Goal: Task Accomplishment & Management: Complete application form

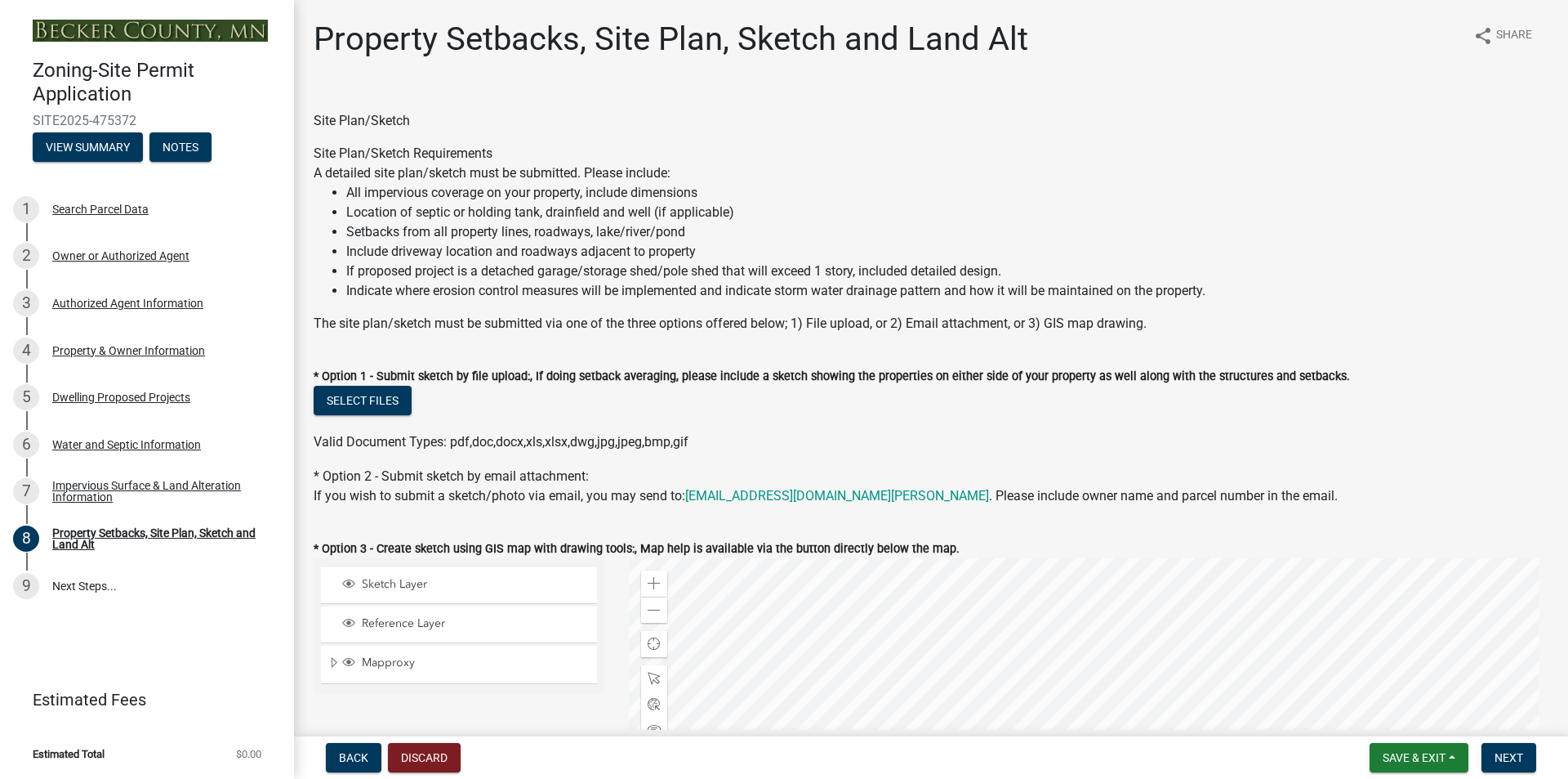
scroll to position [326, 0]
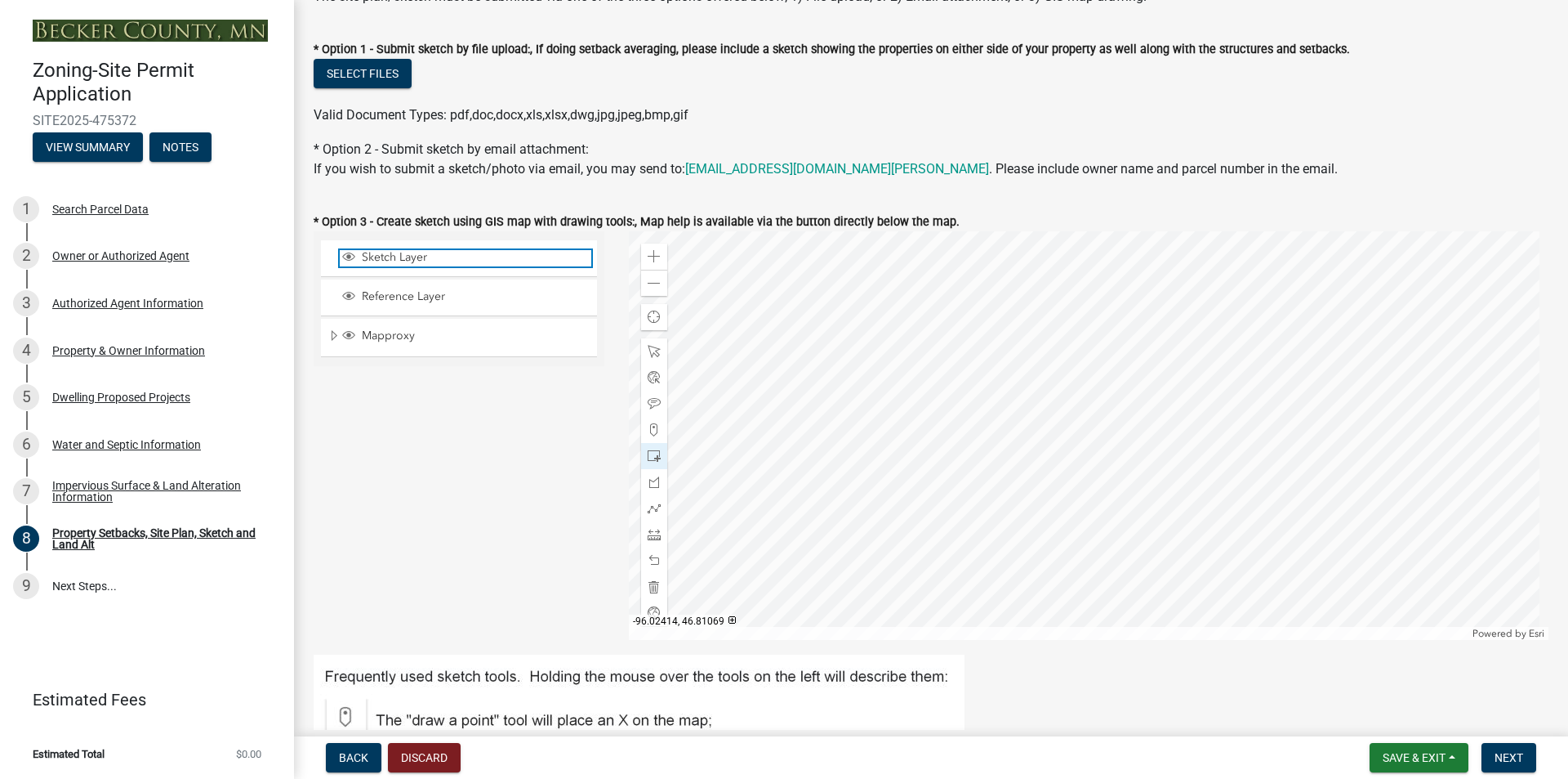
click at [428, 258] on span "Sketch Layer" at bounding box center [474, 258] width 233 height 14
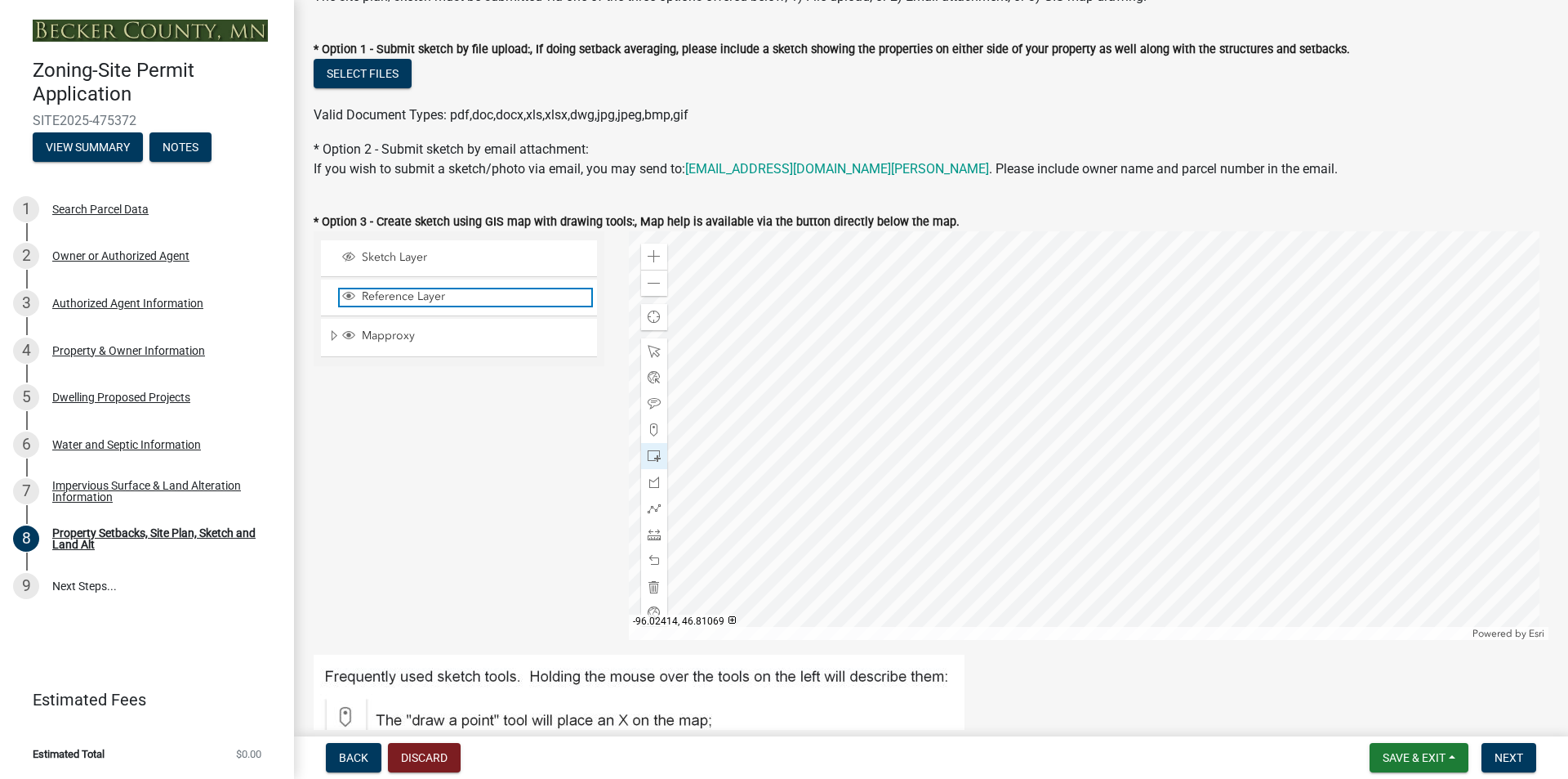
click at [419, 293] on span "Reference Layer" at bounding box center [474, 296] width 233 height 14
click at [407, 336] on span "Mapproxy" at bounding box center [474, 335] width 233 height 14
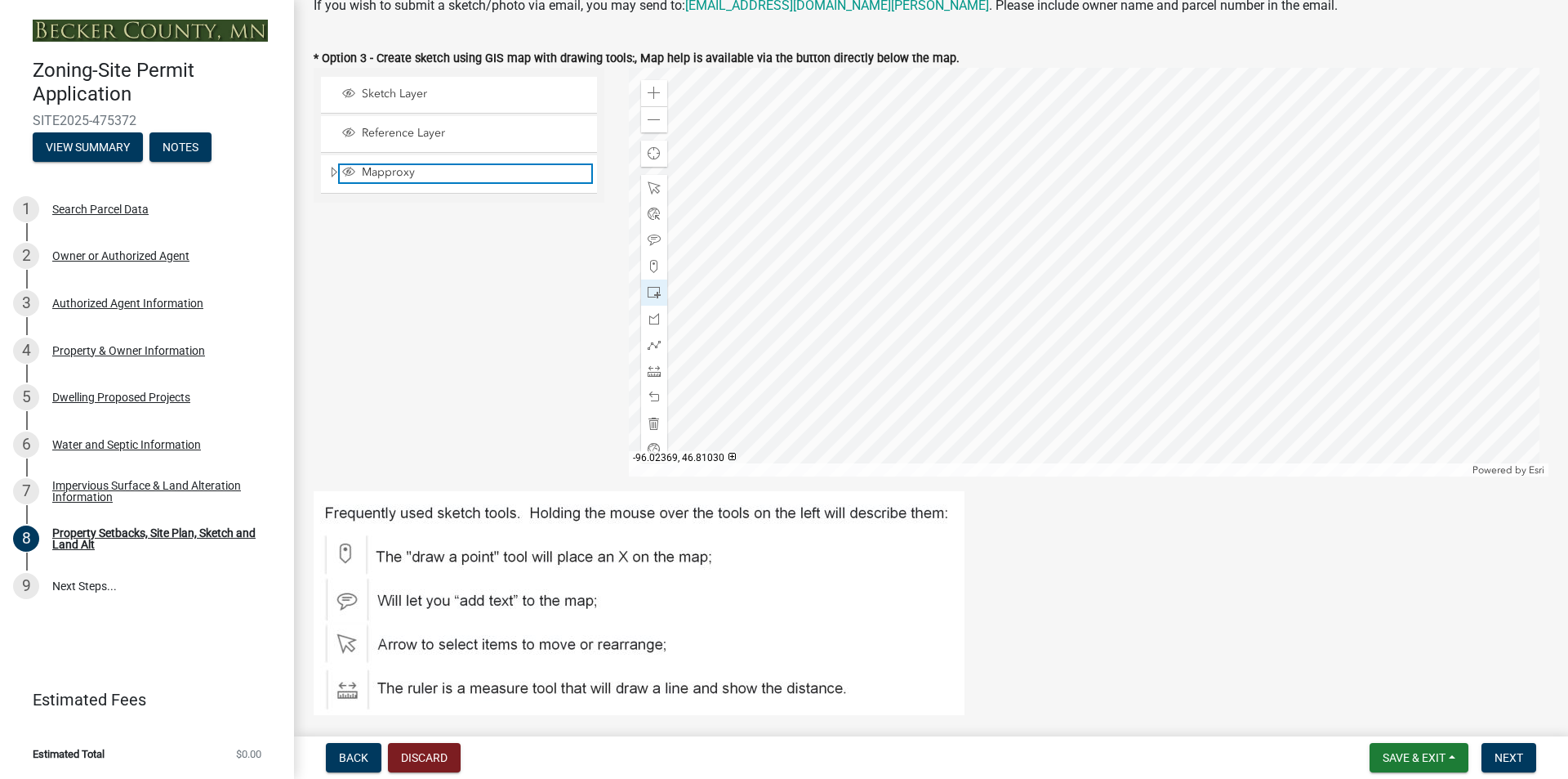
scroll to position [409, 0]
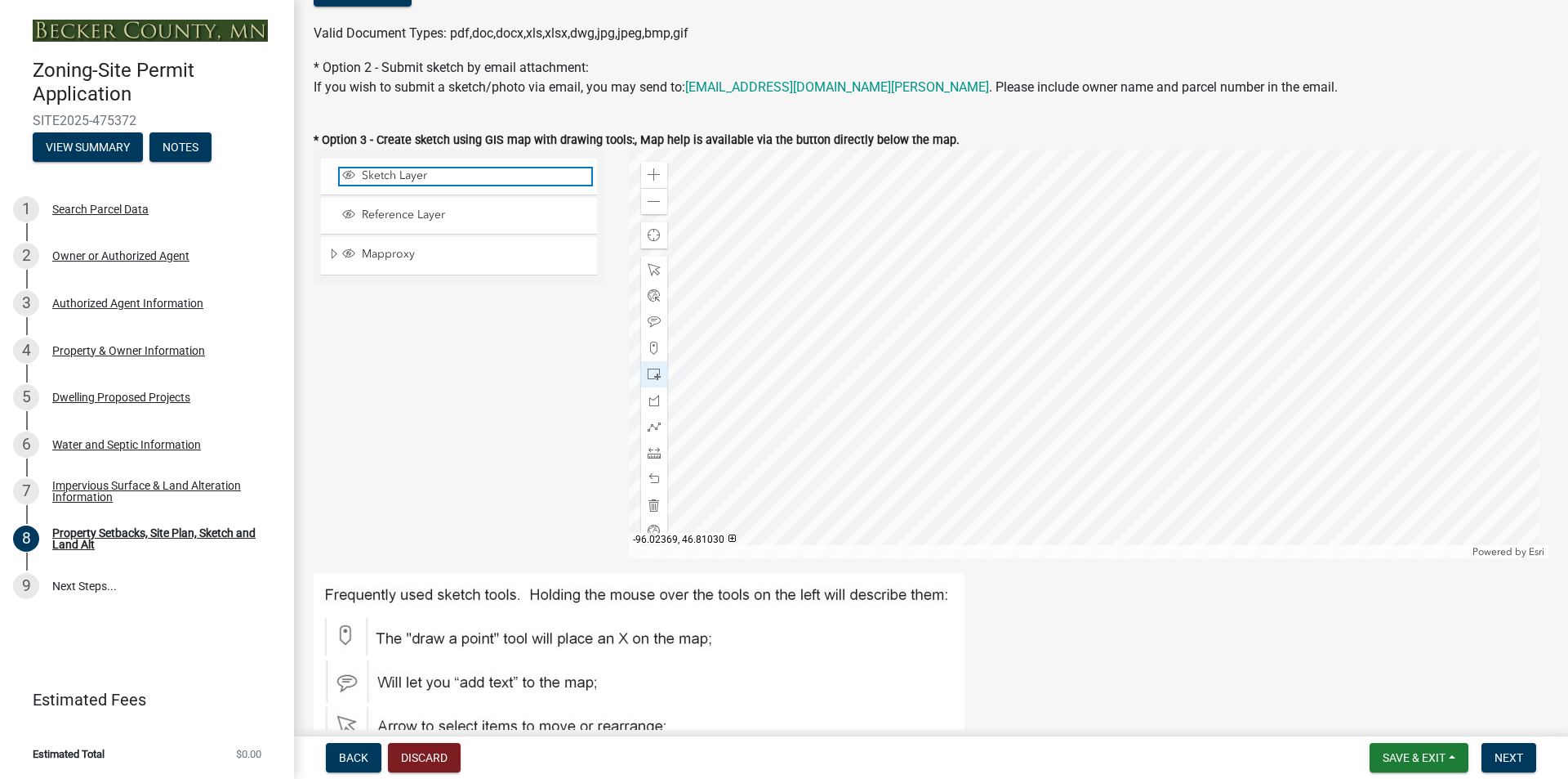
click at [409, 174] on span "Sketch Layer" at bounding box center [474, 175] width 233 height 14
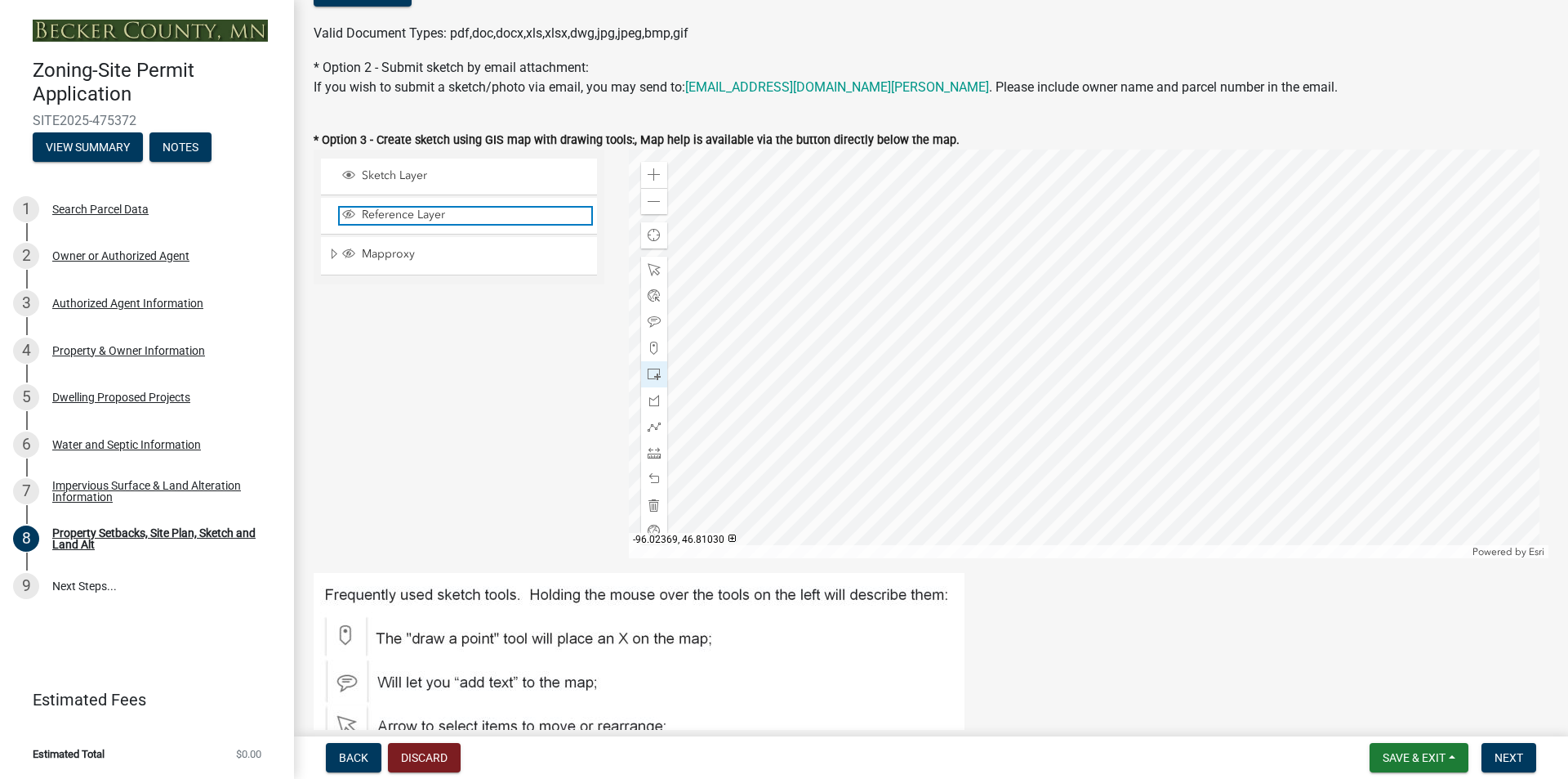
click at [403, 215] on span "Reference Layer" at bounding box center [474, 215] width 233 height 14
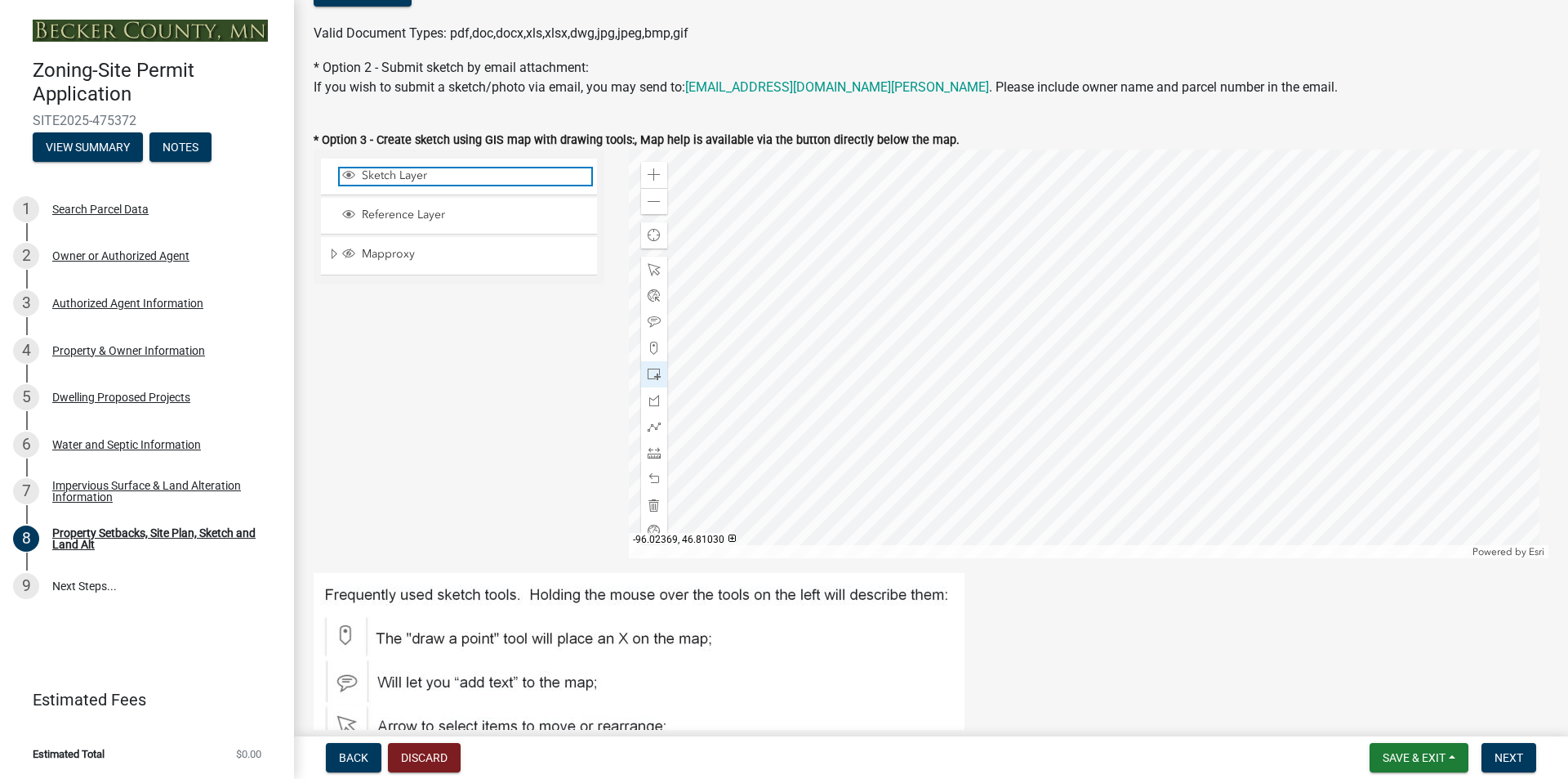
click at [409, 173] on span "Sketch Layer" at bounding box center [474, 175] width 233 height 14
click at [1162, 493] on div at bounding box center [1090, 353] width 921 height 409
click at [485, 375] on div "Sketch Layer Reference Layer Mapproxy Roads Parcels Lakes Towns Sections Townsh…" at bounding box center [459, 353] width 316 height 409
click at [400, 172] on span "Sketch Layer" at bounding box center [474, 175] width 233 height 14
click at [1036, 354] on div at bounding box center [1090, 353] width 921 height 409
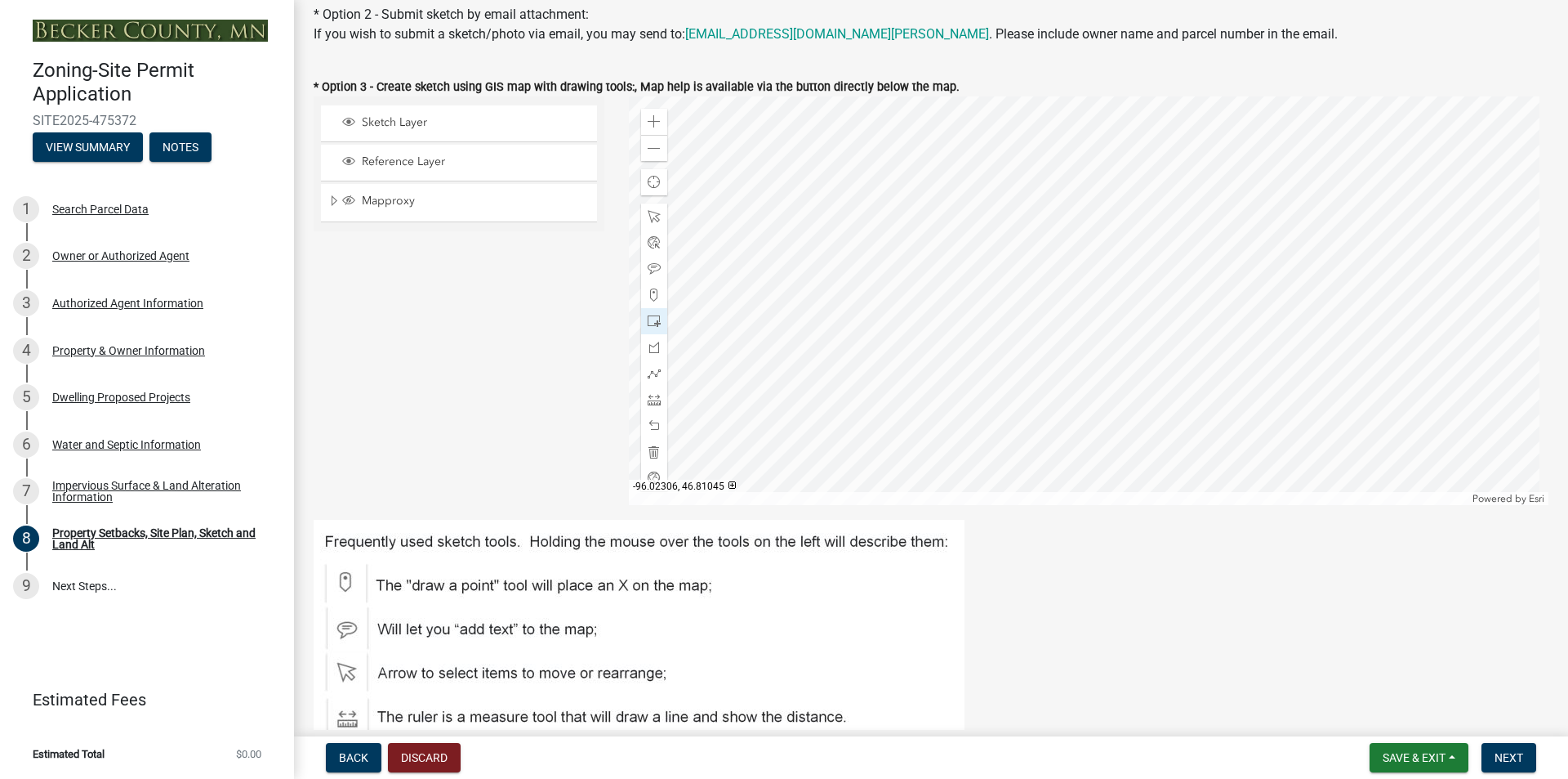
scroll to position [490, 0]
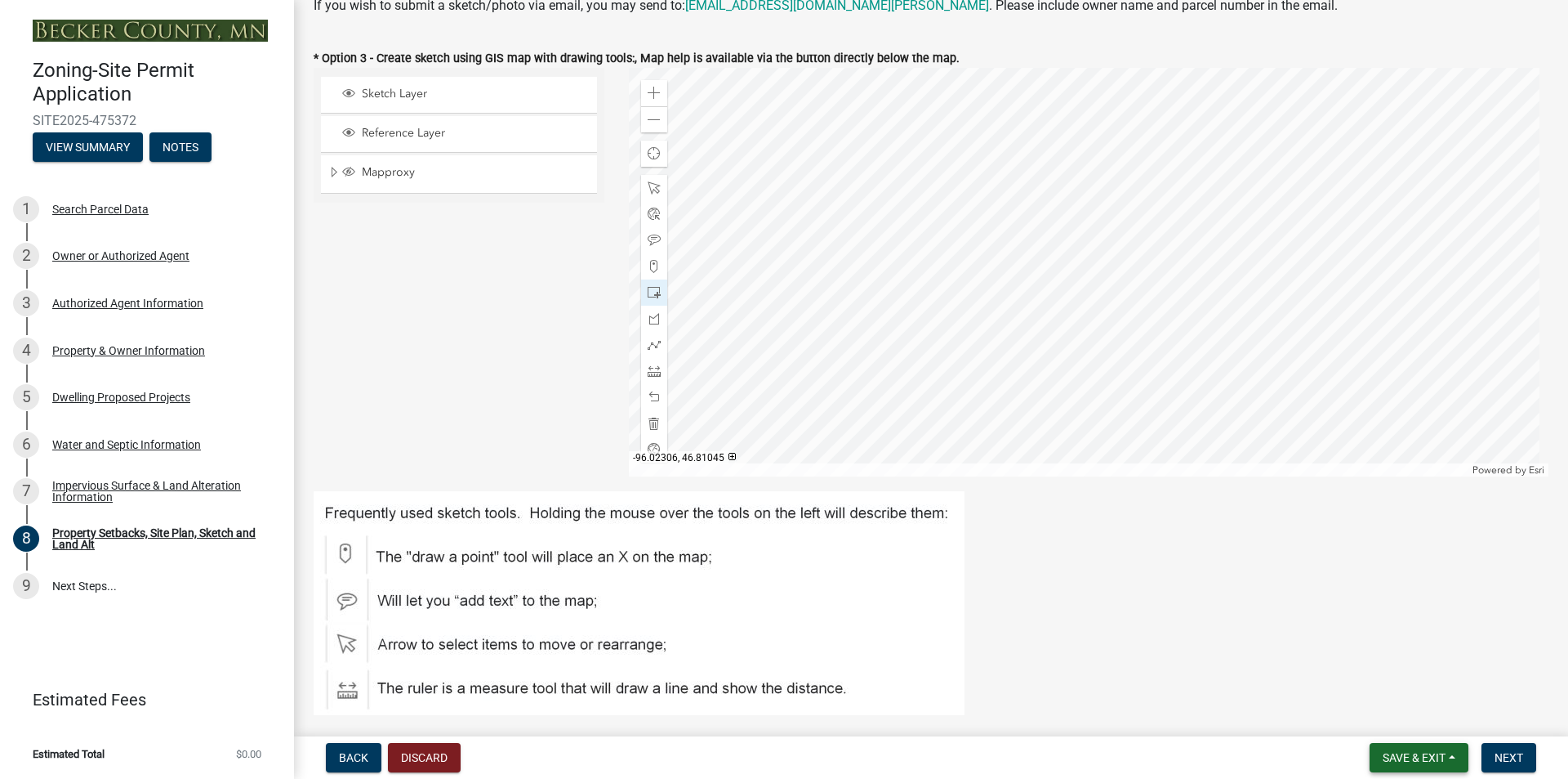
click at [1383, 760] on span "Save & Exit" at bounding box center [1414, 758] width 63 height 13
click at [348, 755] on span "Back" at bounding box center [353, 758] width 30 height 13
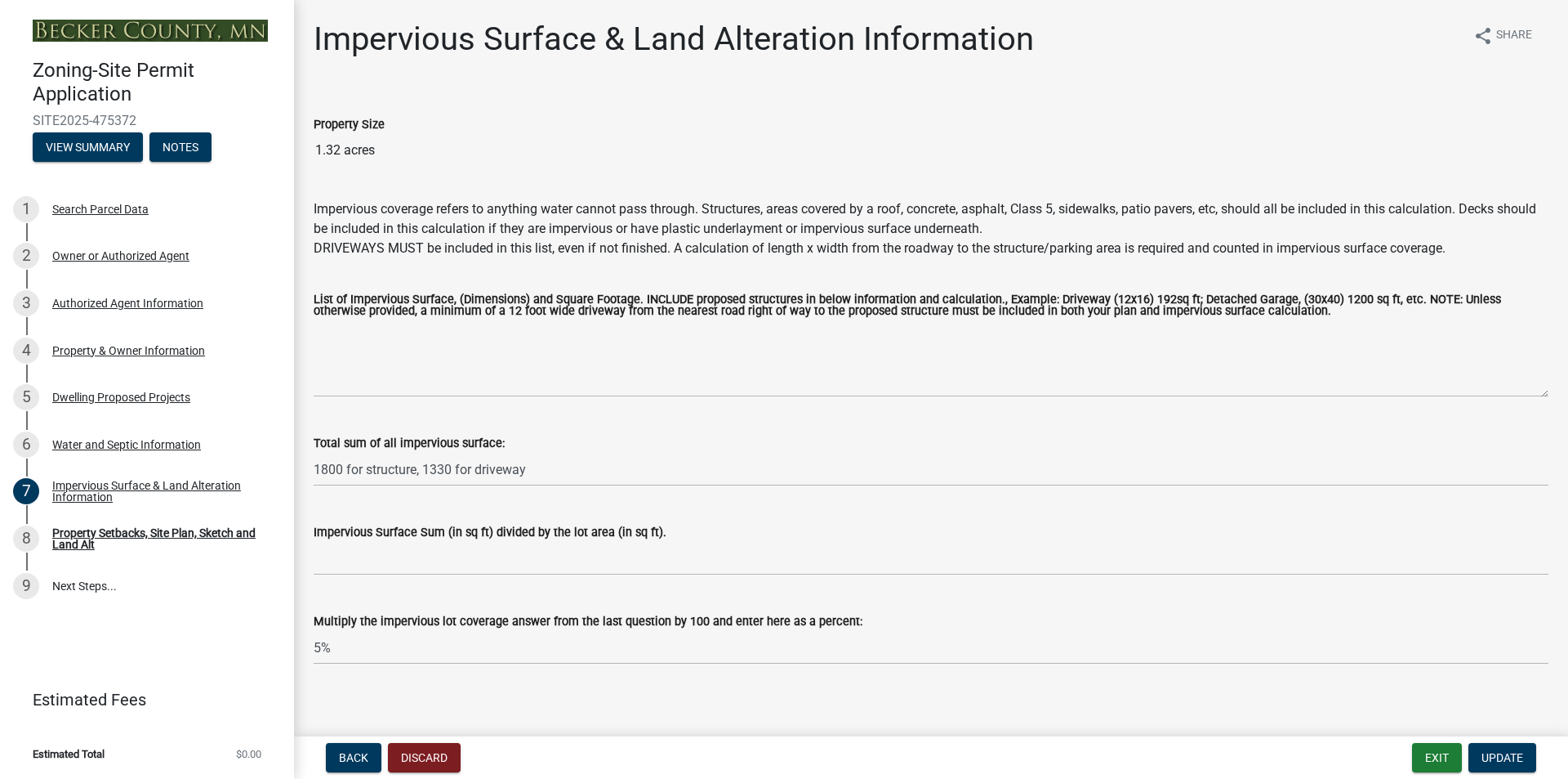
scroll to position [13, 0]
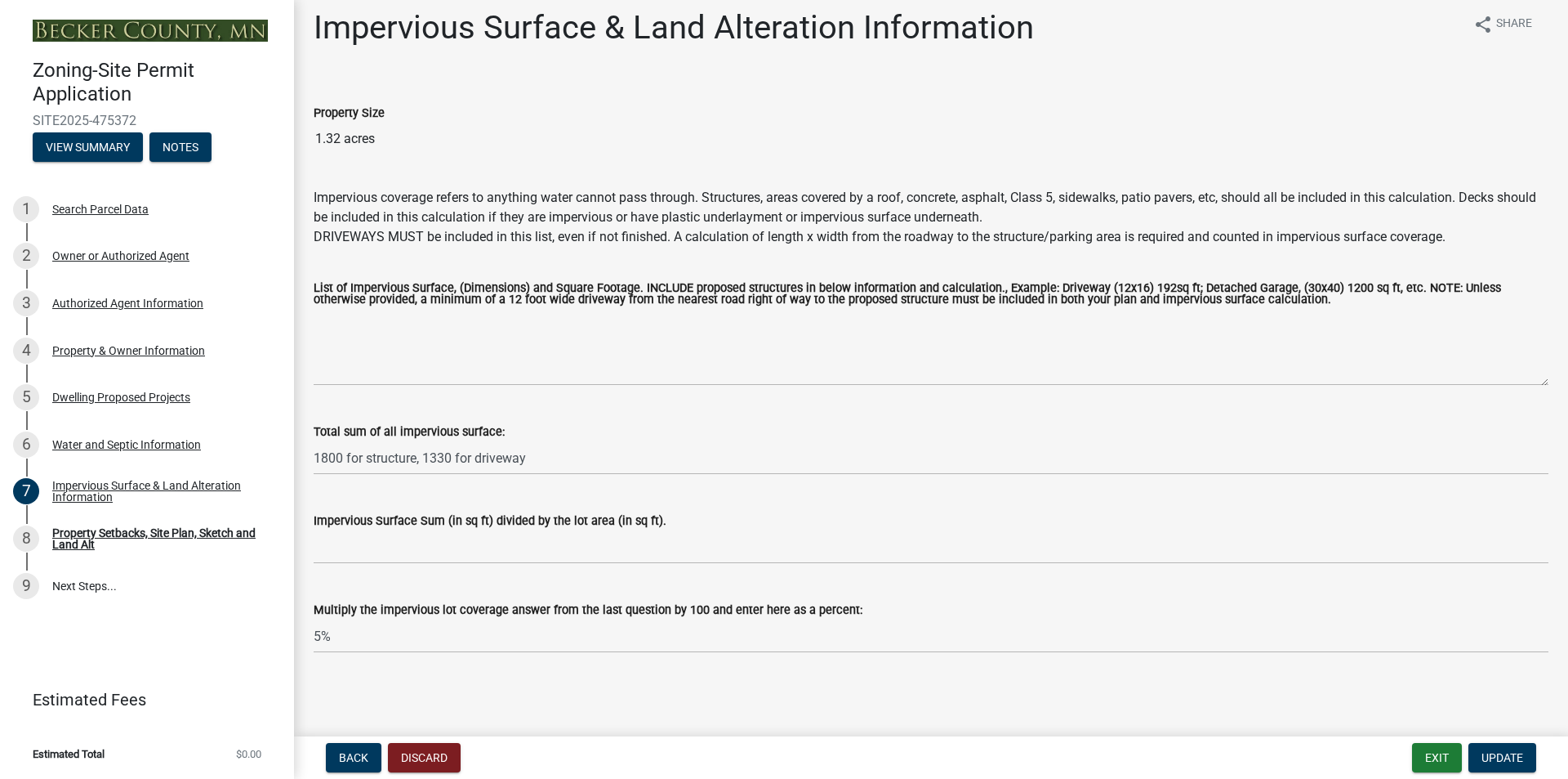
click at [1179, 705] on main "Impervious Surface & Land Alteration Information share Share Property Size 1.32…" at bounding box center [931, 365] width 1274 height 730
click at [1496, 760] on span "Update" at bounding box center [1502, 758] width 42 height 13
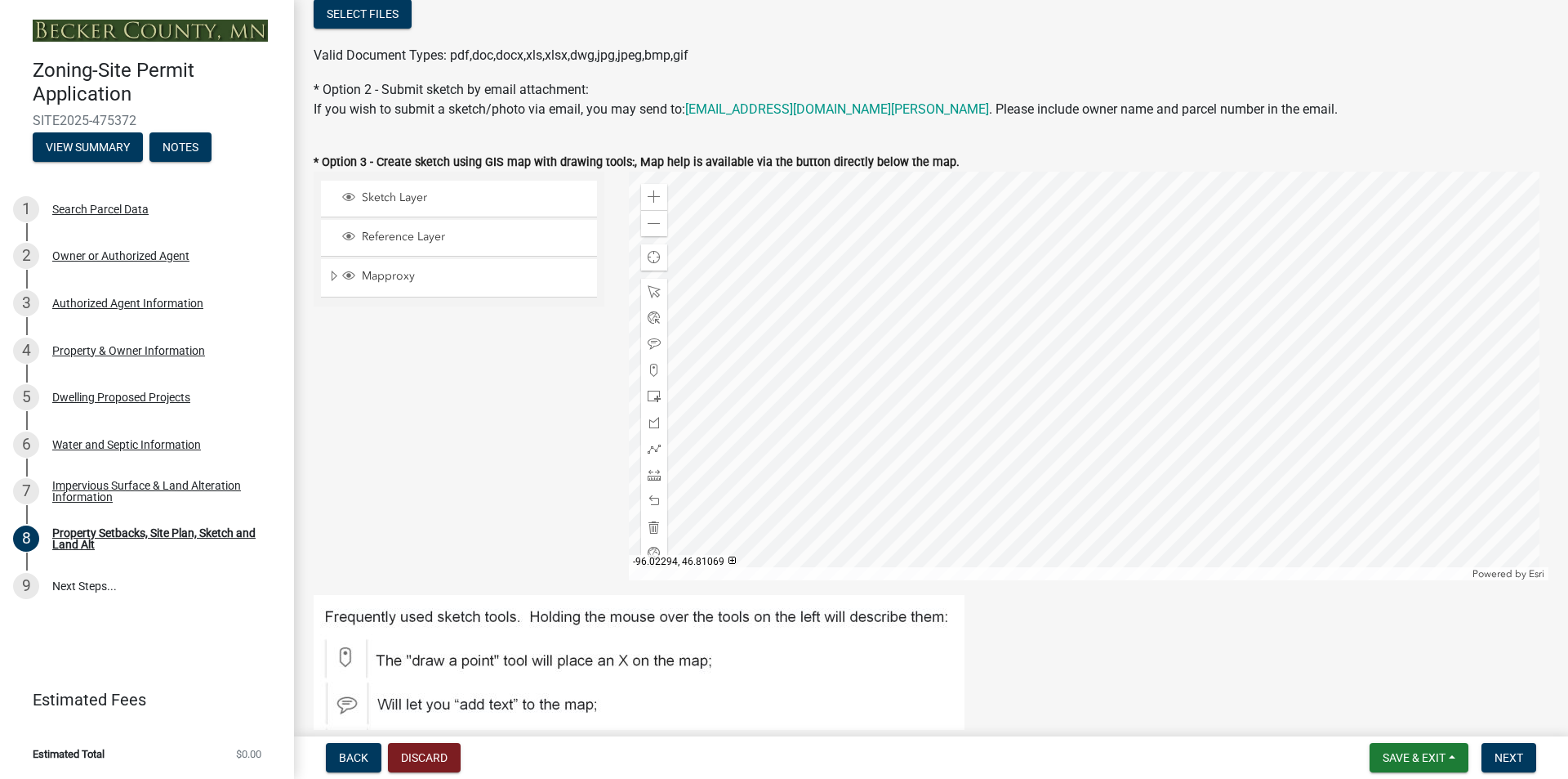
scroll to position [409, 0]
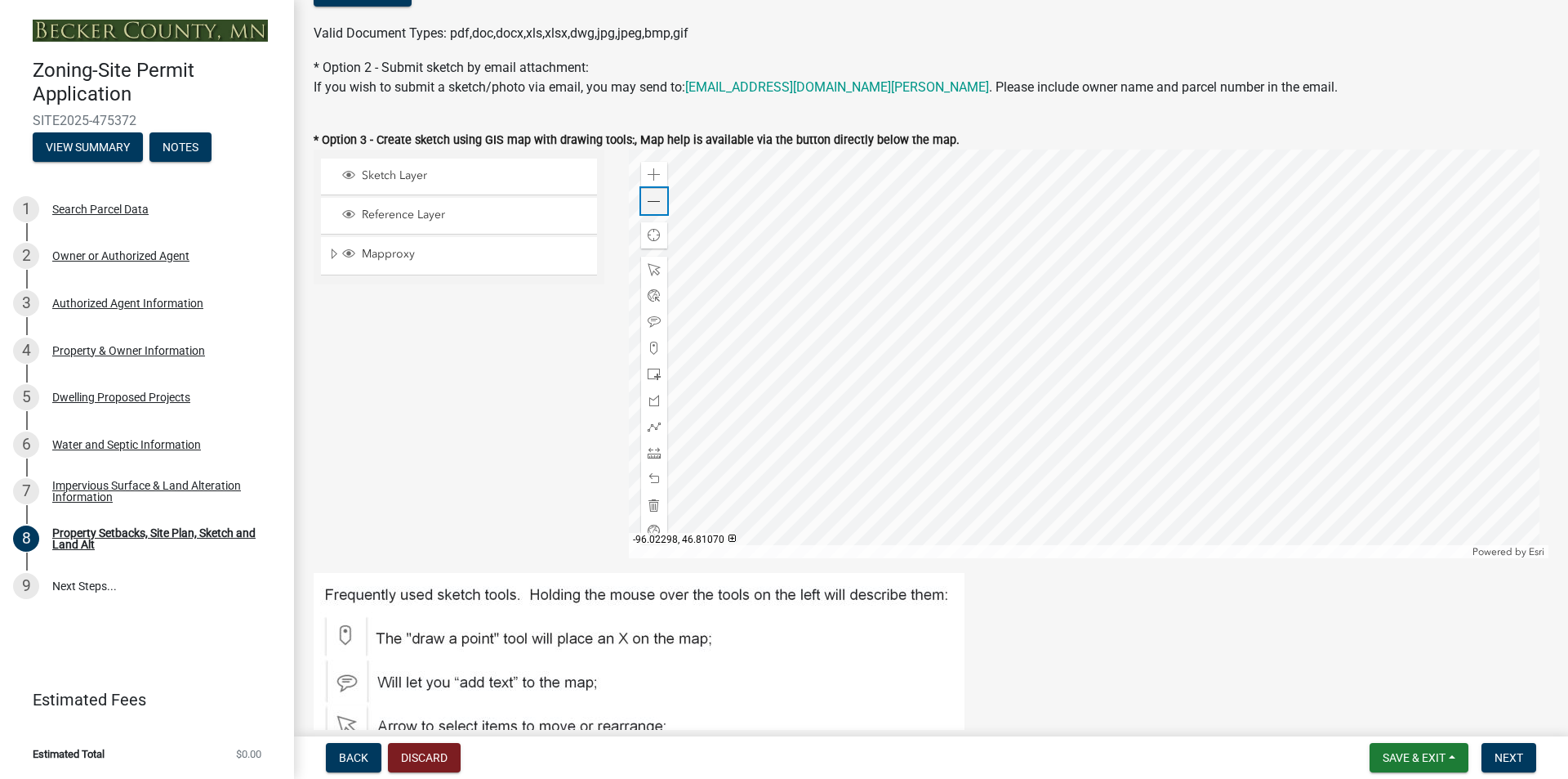
click at [652, 202] on span at bounding box center [654, 201] width 13 height 13
click at [844, 311] on div at bounding box center [1090, 353] width 921 height 409
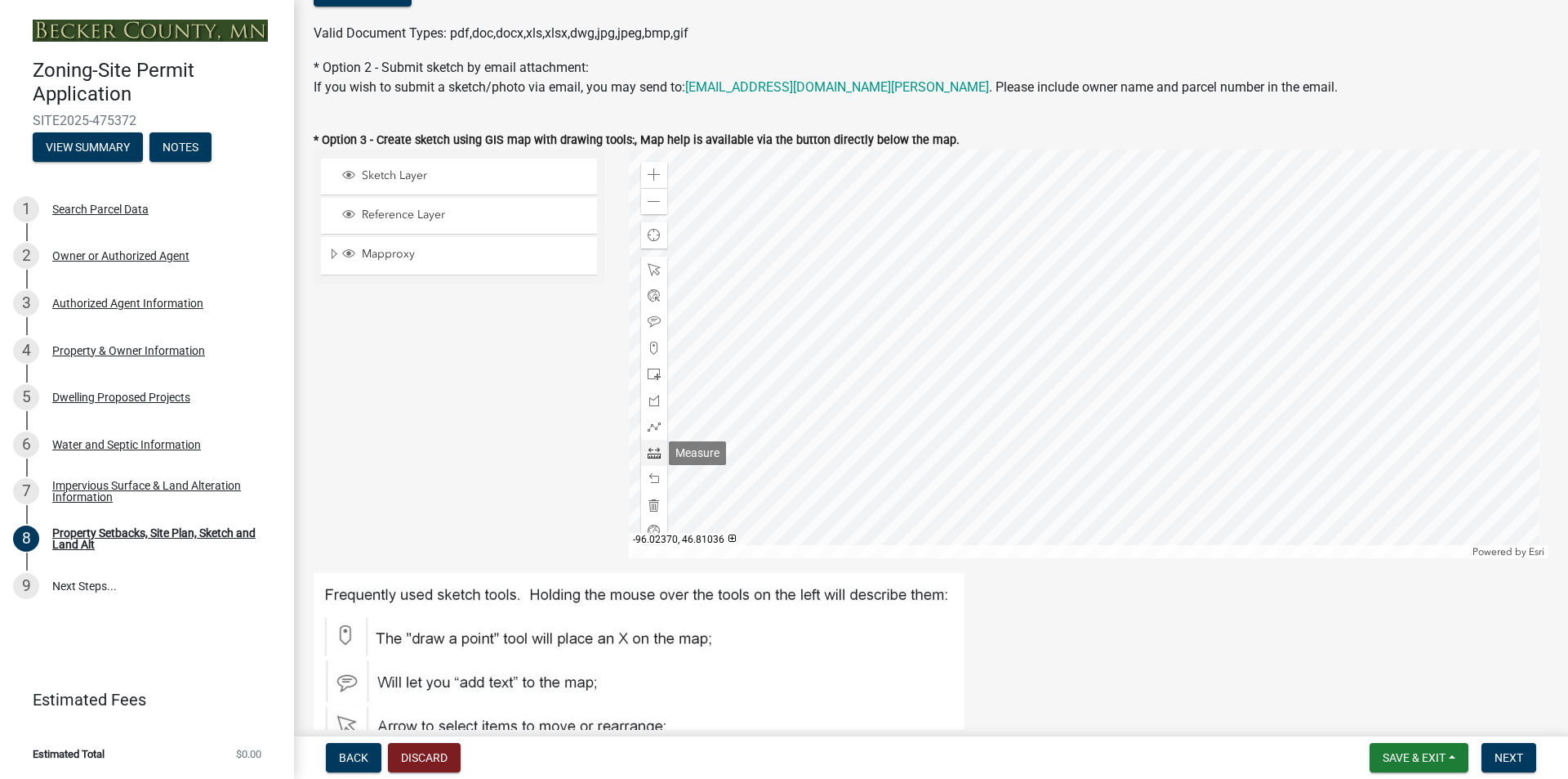
click at [648, 450] on span at bounding box center [654, 453] width 13 height 13
click at [957, 330] on div at bounding box center [1090, 353] width 921 height 409
click at [952, 327] on div at bounding box center [1090, 353] width 921 height 409
click at [1103, 309] on div at bounding box center [1090, 353] width 921 height 409
click at [1100, 309] on div at bounding box center [1090, 353] width 921 height 409
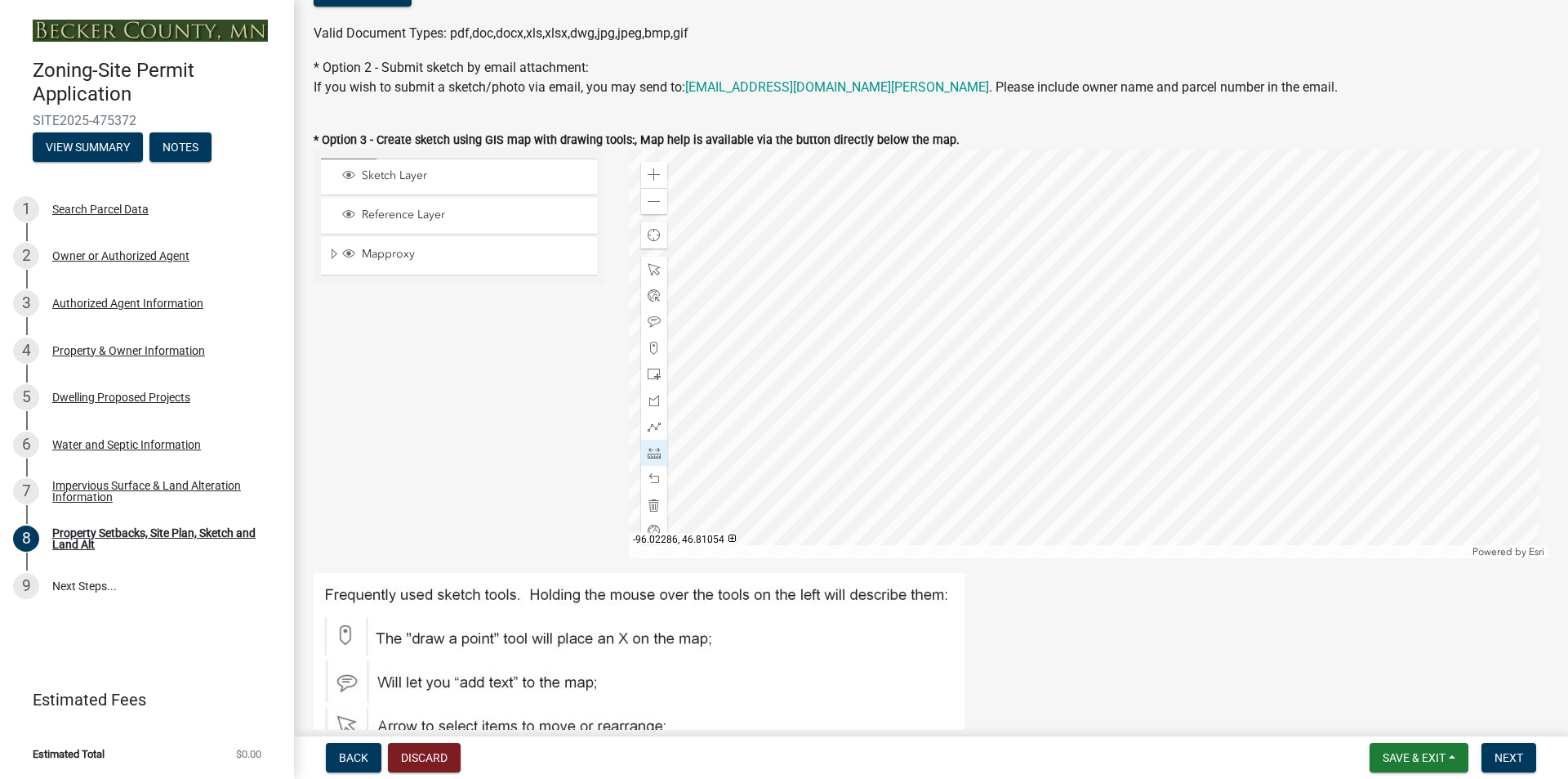
click at [1100, 309] on div at bounding box center [1090, 353] width 921 height 409
click at [648, 452] on span at bounding box center [654, 453] width 13 height 13
click at [918, 261] on div at bounding box center [1090, 353] width 921 height 409
click at [914, 265] on div at bounding box center [1090, 353] width 921 height 409
click at [1075, 229] on div at bounding box center [1090, 353] width 921 height 409
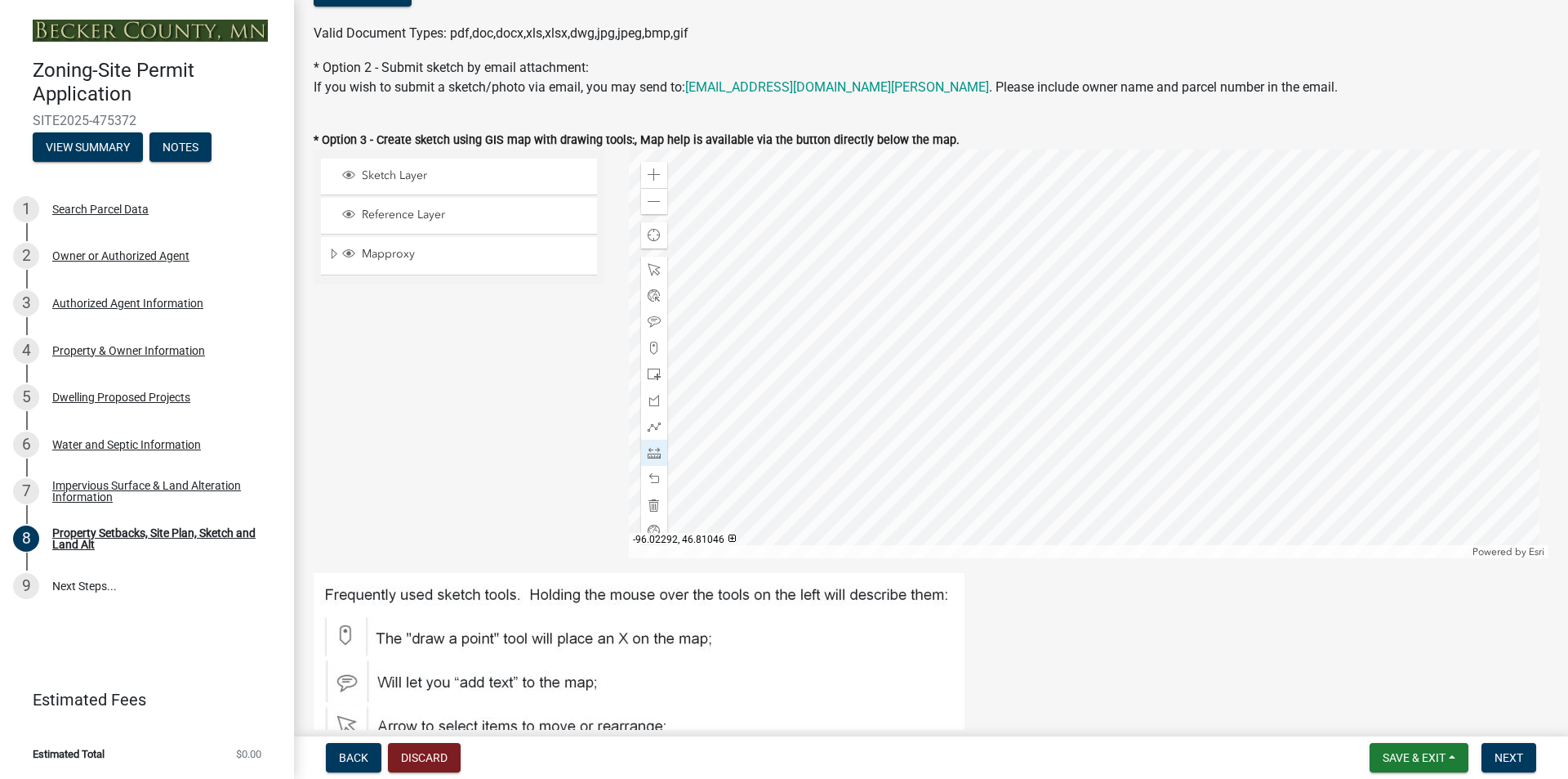
click at [1119, 343] on div at bounding box center [1090, 353] width 921 height 409
click at [1175, 334] on div at bounding box center [1090, 353] width 921 height 409
click at [1119, 224] on div at bounding box center [1090, 353] width 921 height 409
click at [1066, 231] on div at bounding box center [1090, 353] width 921 height 409
click at [1067, 232] on div at bounding box center [1090, 353] width 921 height 409
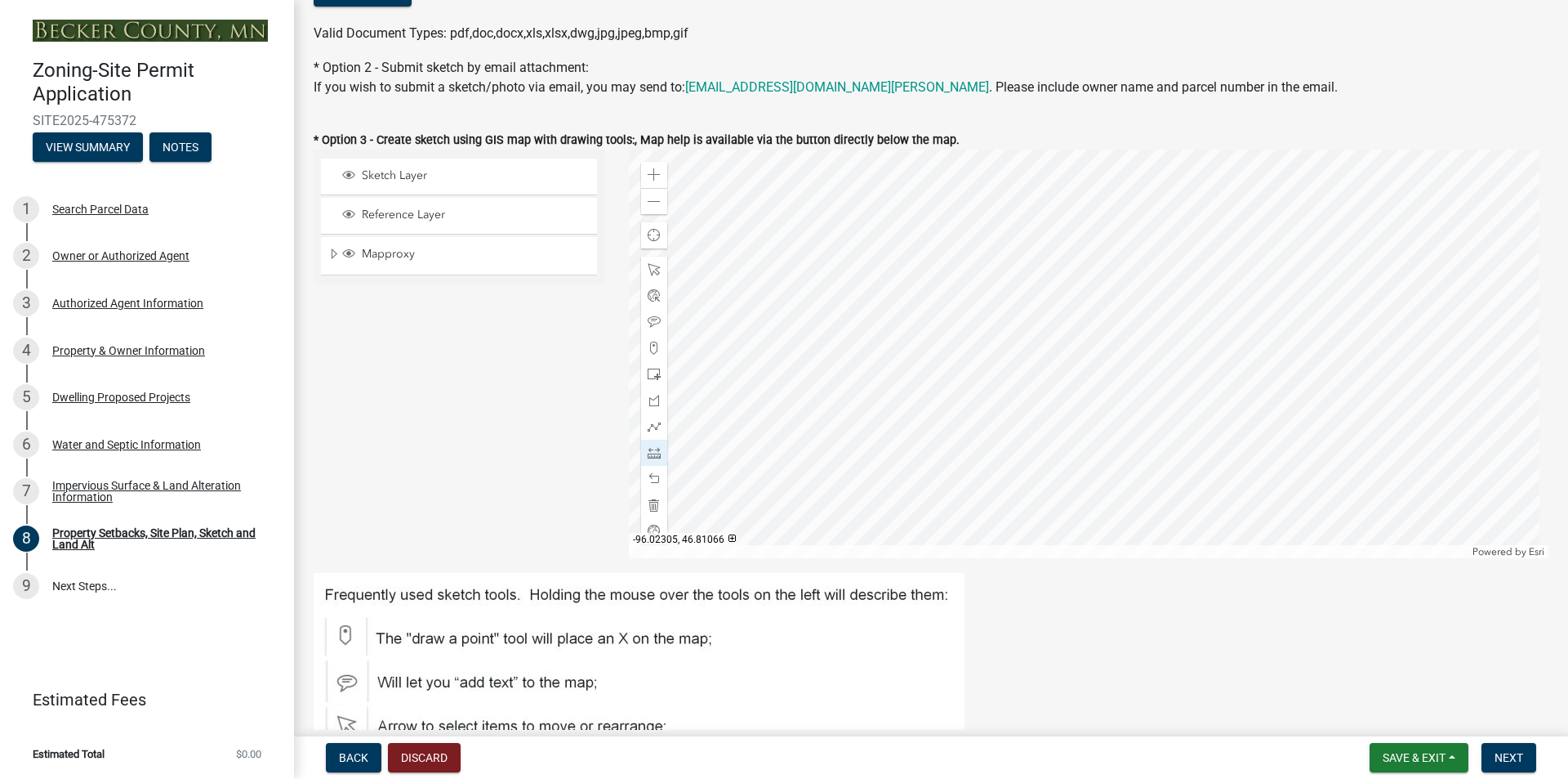
click at [1068, 232] on div at bounding box center [1090, 353] width 921 height 409
click at [648, 318] on span at bounding box center [654, 322] width 13 height 13
click at [1109, 251] on div at bounding box center [1090, 353] width 921 height 409
click at [1184, 478] on div at bounding box center [1090, 353] width 921 height 409
click at [648, 427] on span at bounding box center [654, 427] width 13 height 13
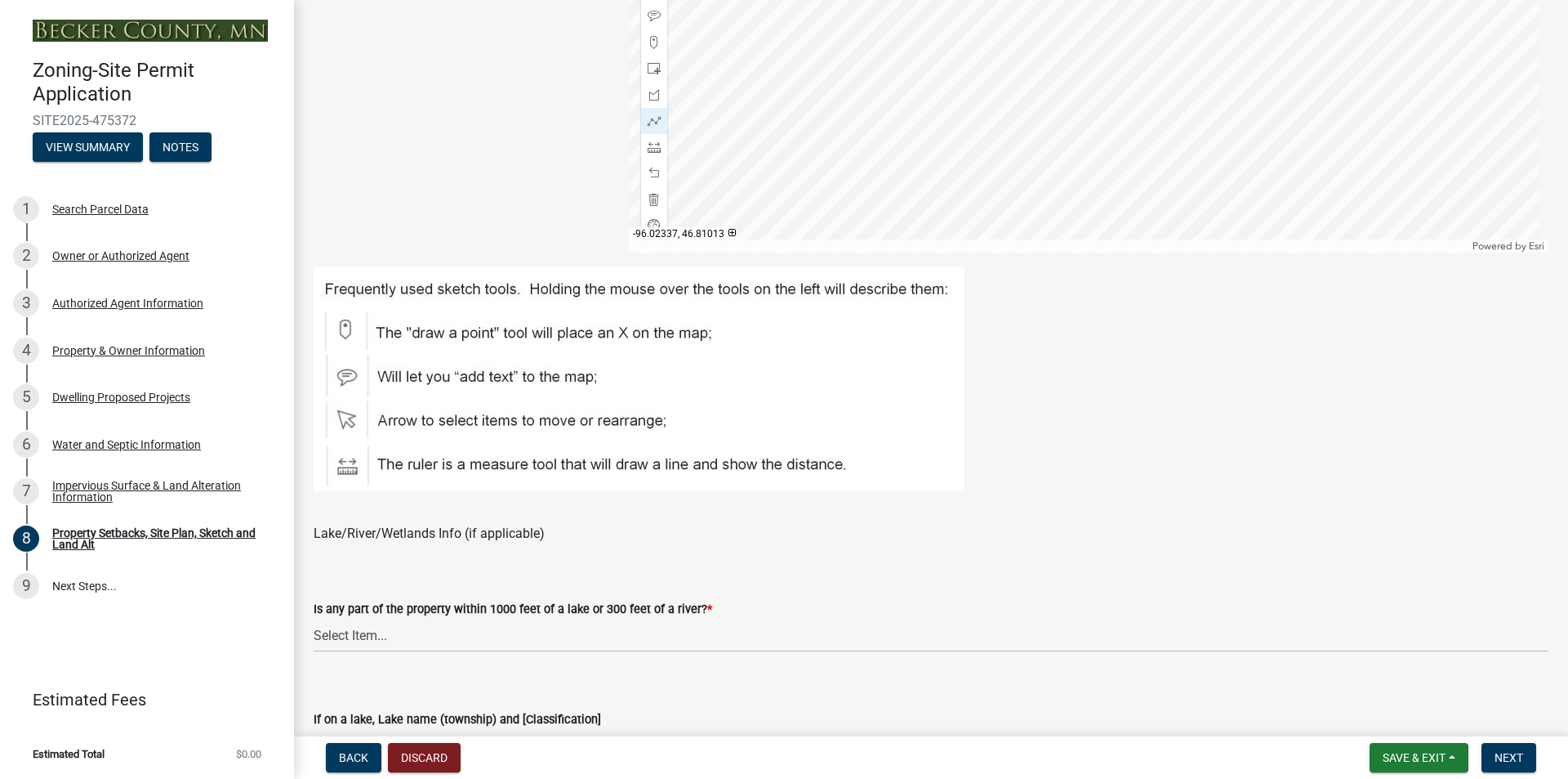
scroll to position [735, 0]
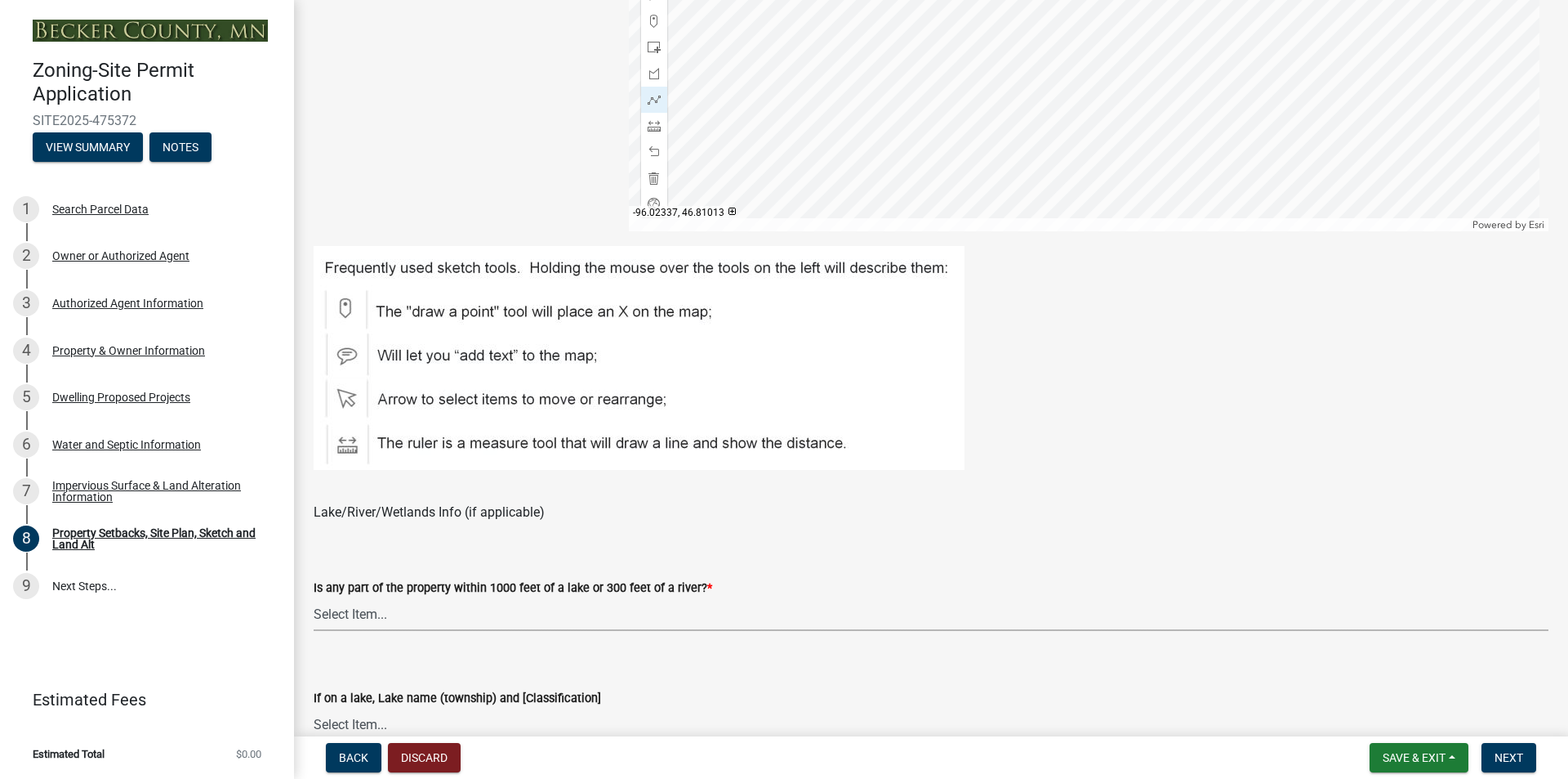
click at [464, 613] on select "Select Item... Shoreland-Riparian (Property is bordering a lake, river or strea…" at bounding box center [931, 614] width 1235 height 33
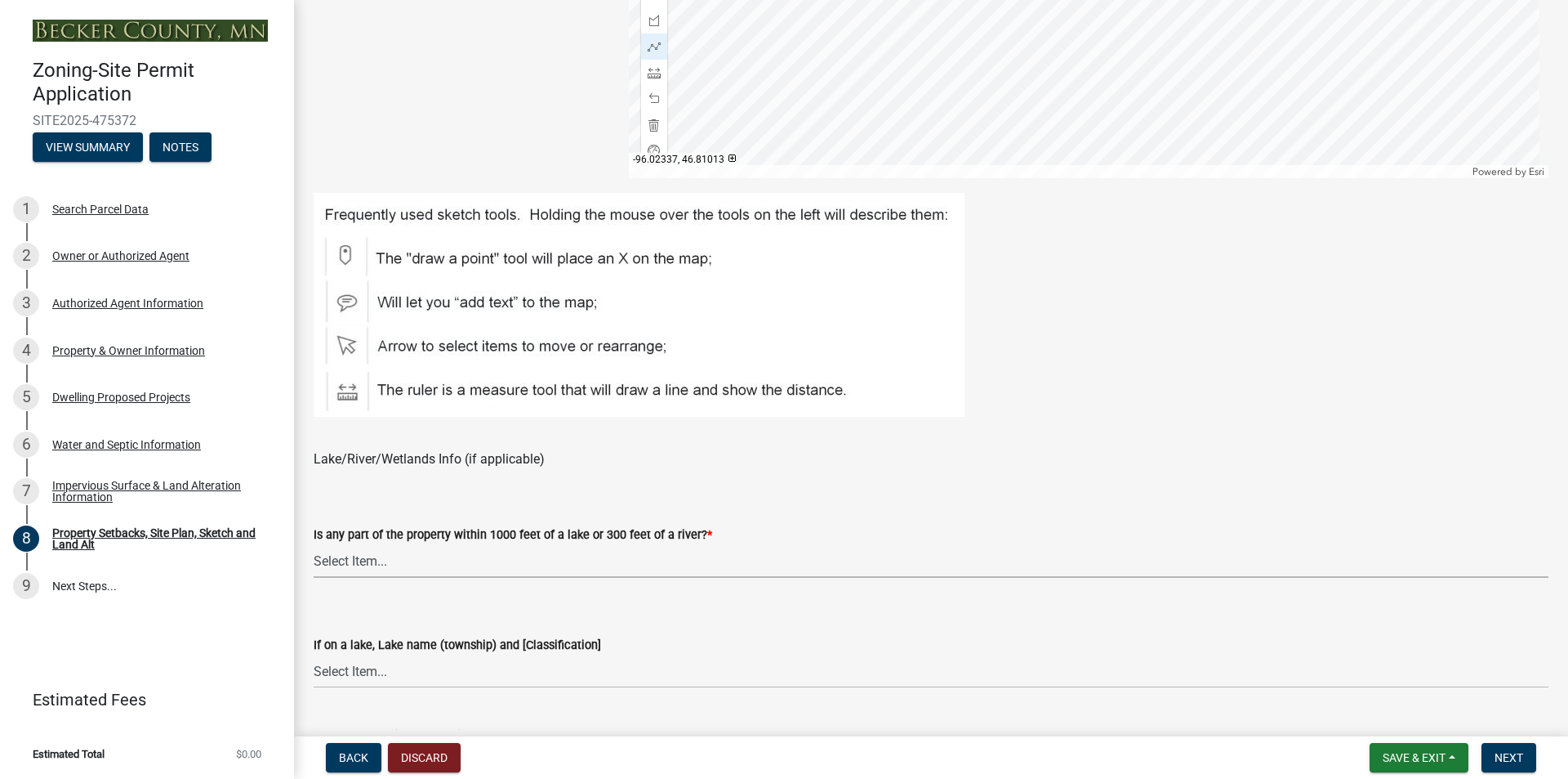
scroll to position [817, 0]
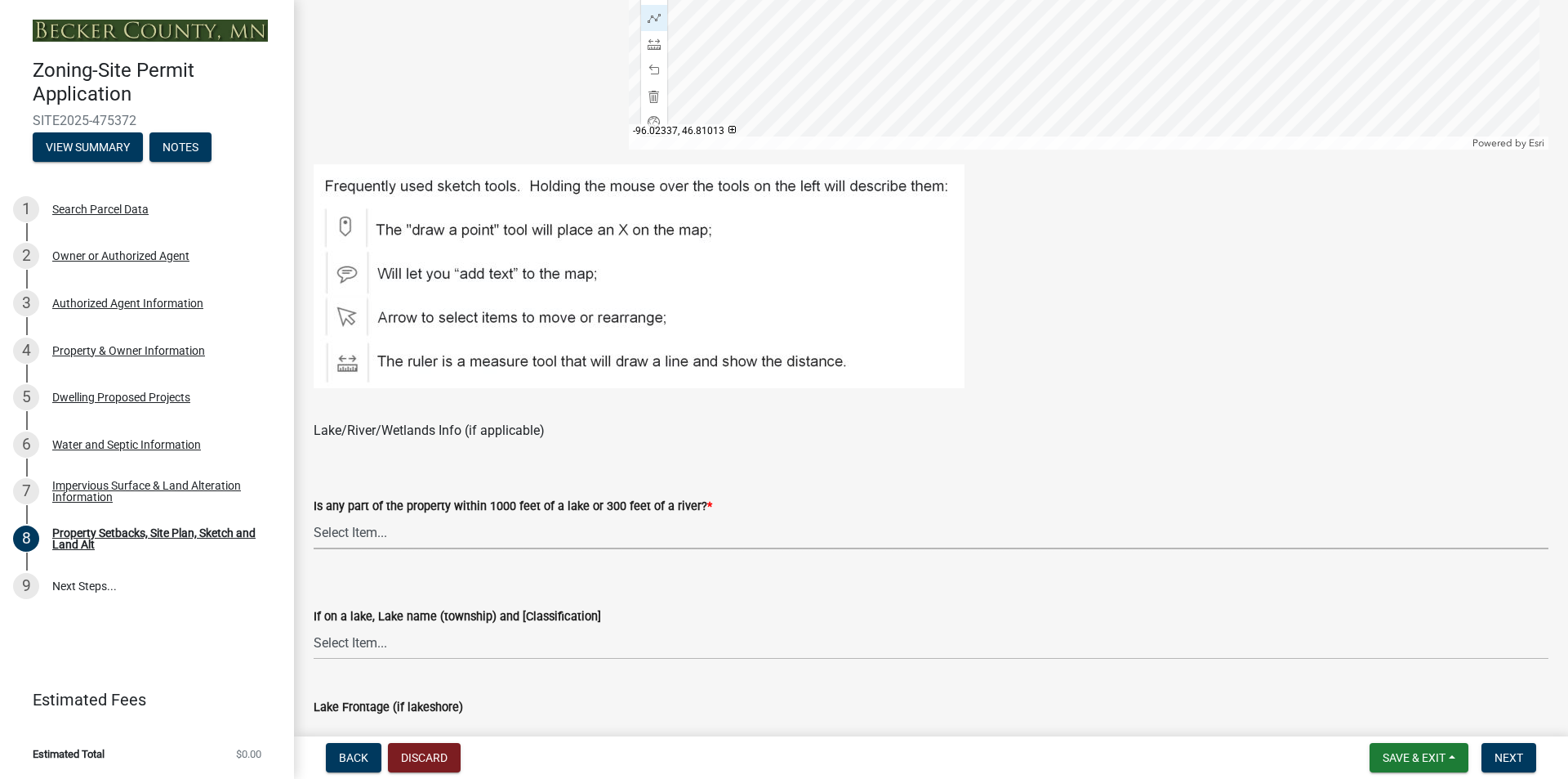
click at [428, 526] on select "Select Item... Shoreland-Riparian (Property is bordering a lake, river or strea…" at bounding box center [931, 532] width 1235 height 33
click at [314, 516] on select "Select Item... Shoreland-Riparian (Property is bordering a lake, river or strea…" at bounding box center [931, 532] width 1235 height 33
select select "7b13c63f-e699-4112-b373-98fbd28ec536"
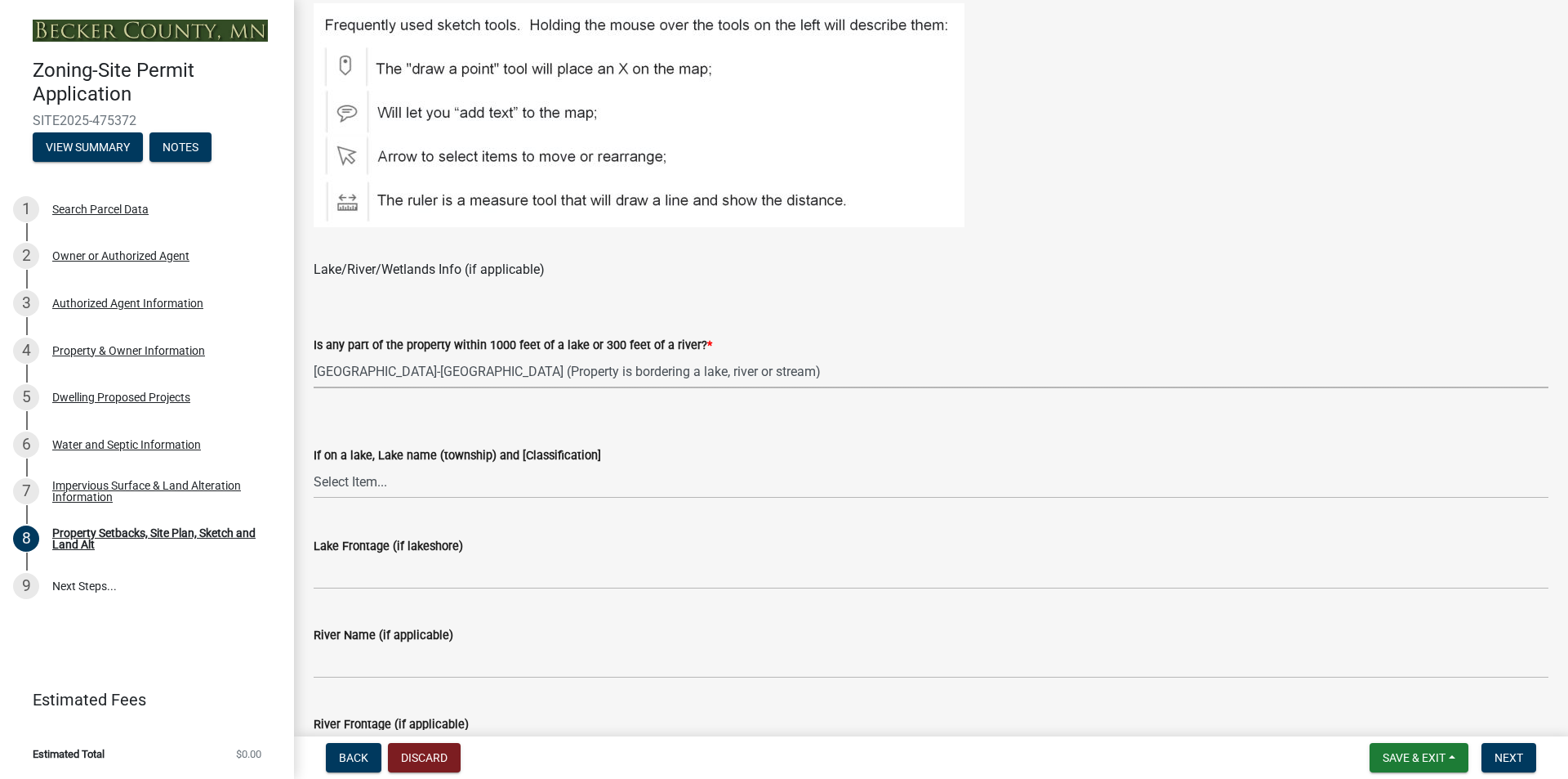
scroll to position [980, 0]
click at [439, 470] on select "Select Item... [GEOGRAPHIC_DATA] is not listed below [GEOGRAPHIC_DATA] ([GEOGRA…" at bounding box center [931, 478] width 1235 height 33
click at [314, 462] on select "Select Item... [GEOGRAPHIC_DATA] is not listed below [GEOGRAPHIC_DATA] ([GEOGRA…" at bounding box center [931, 478] width 1235 height 33
select select "75d729af-245c-453b-a9cc-c41847c3eef2"
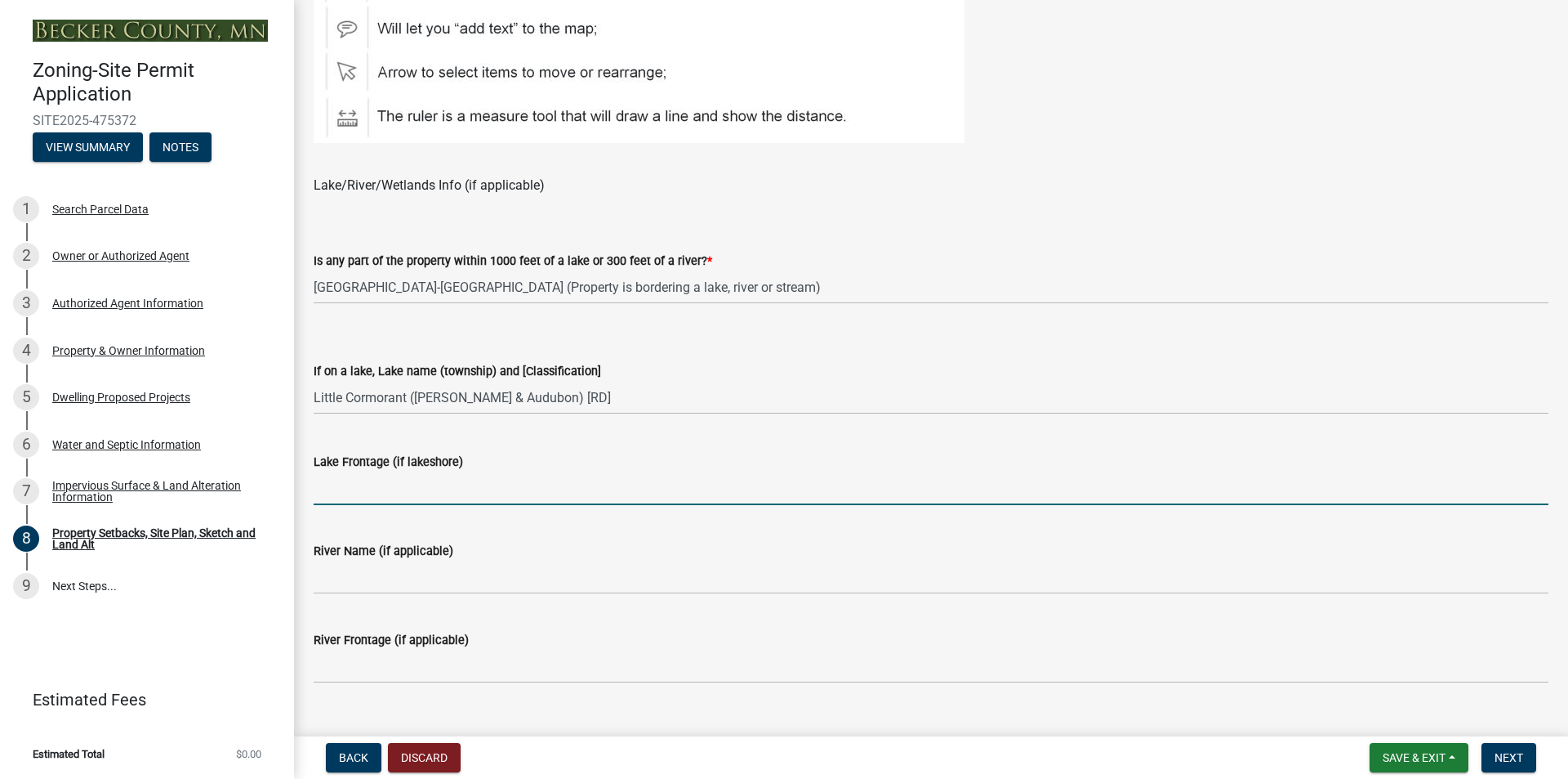
click at [380, 485] on input "Lake Frontage (if lakeshore)" at bounding box center [931, 487] width 1235 height 33
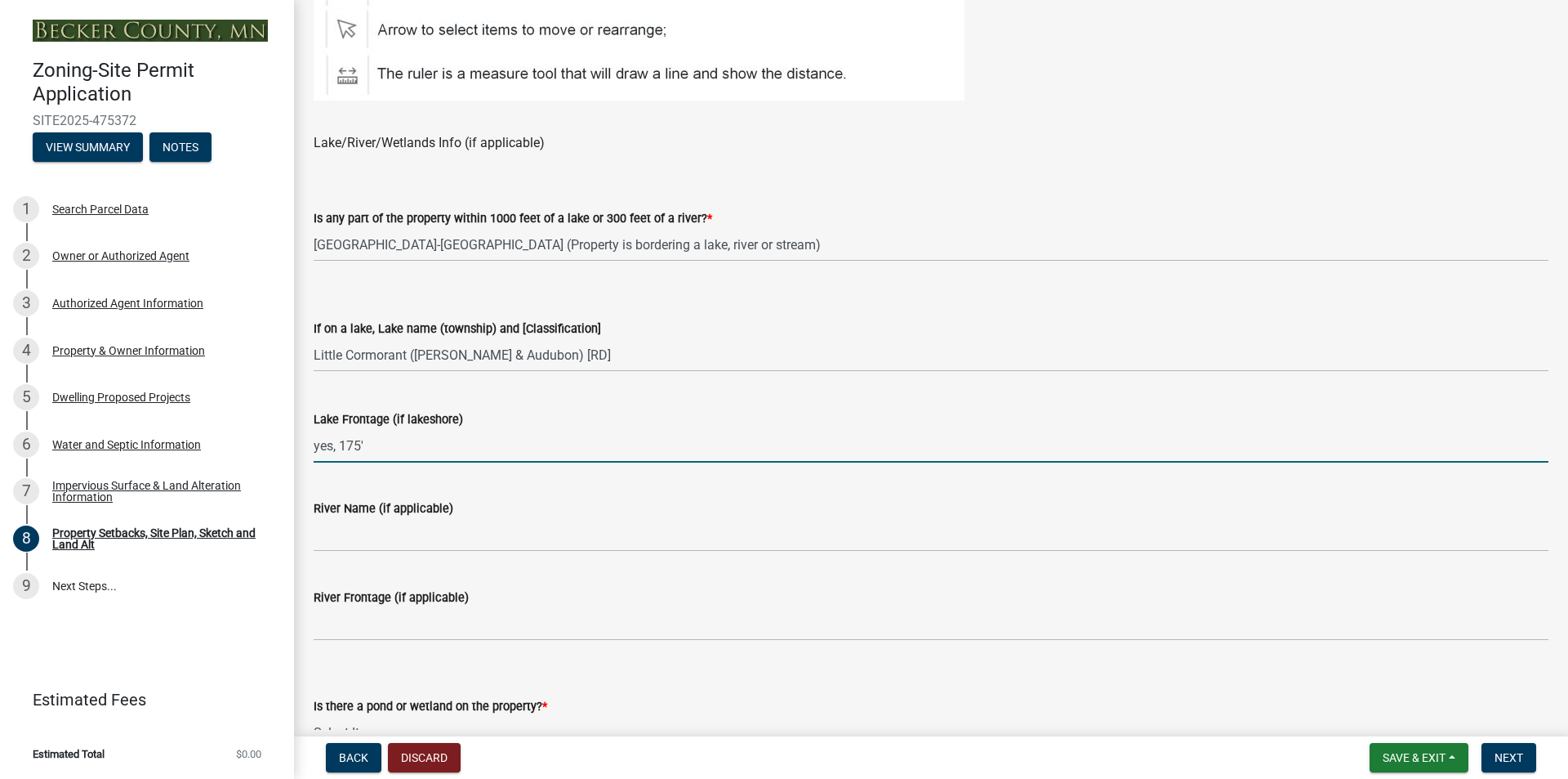
scroll to position [1225, 0]
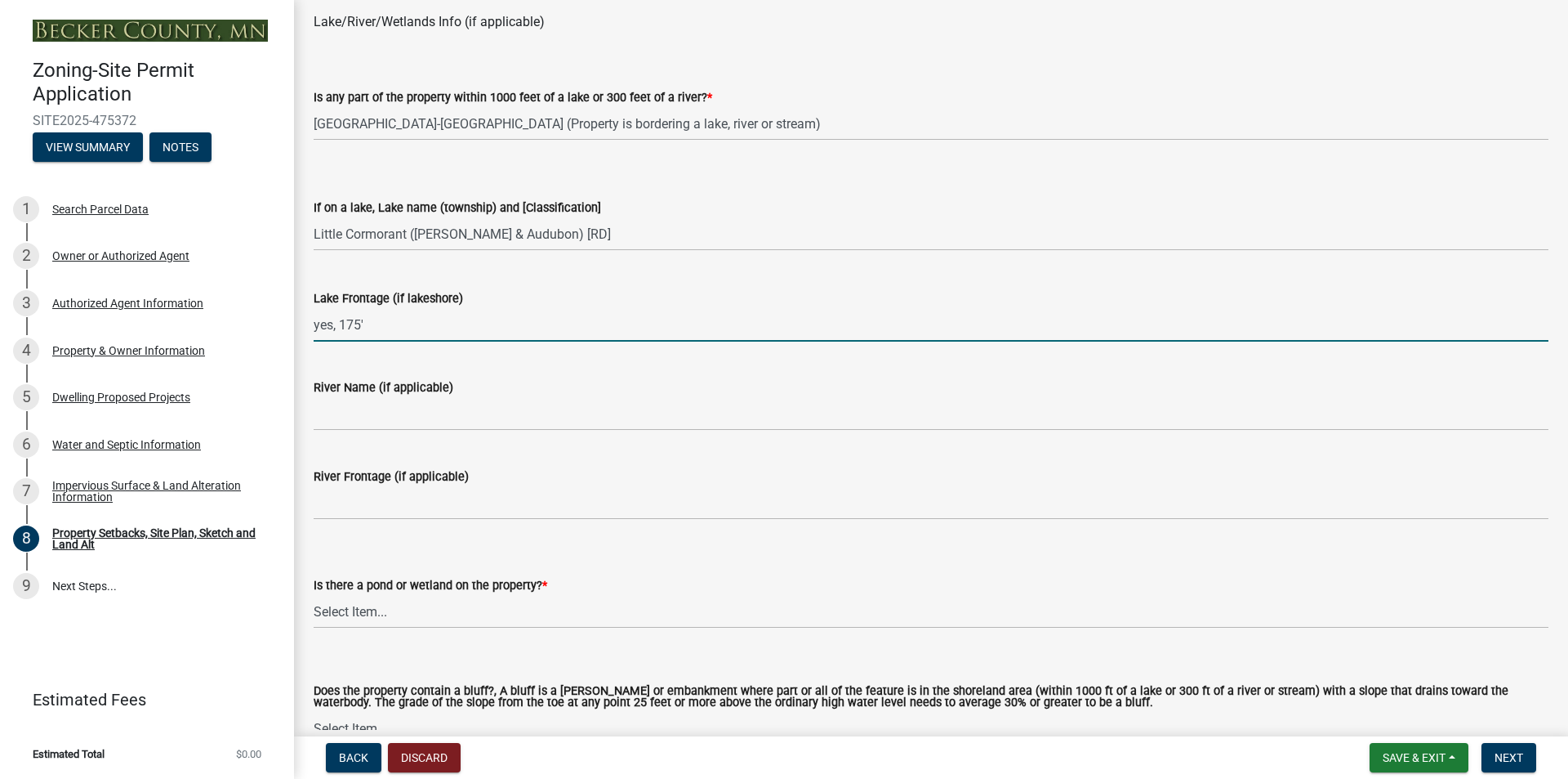
type input "yes, 175'"
click at [648, 616] on select "Select Item... Yes No" at bounding box center [931, 611] width 1235 height 33
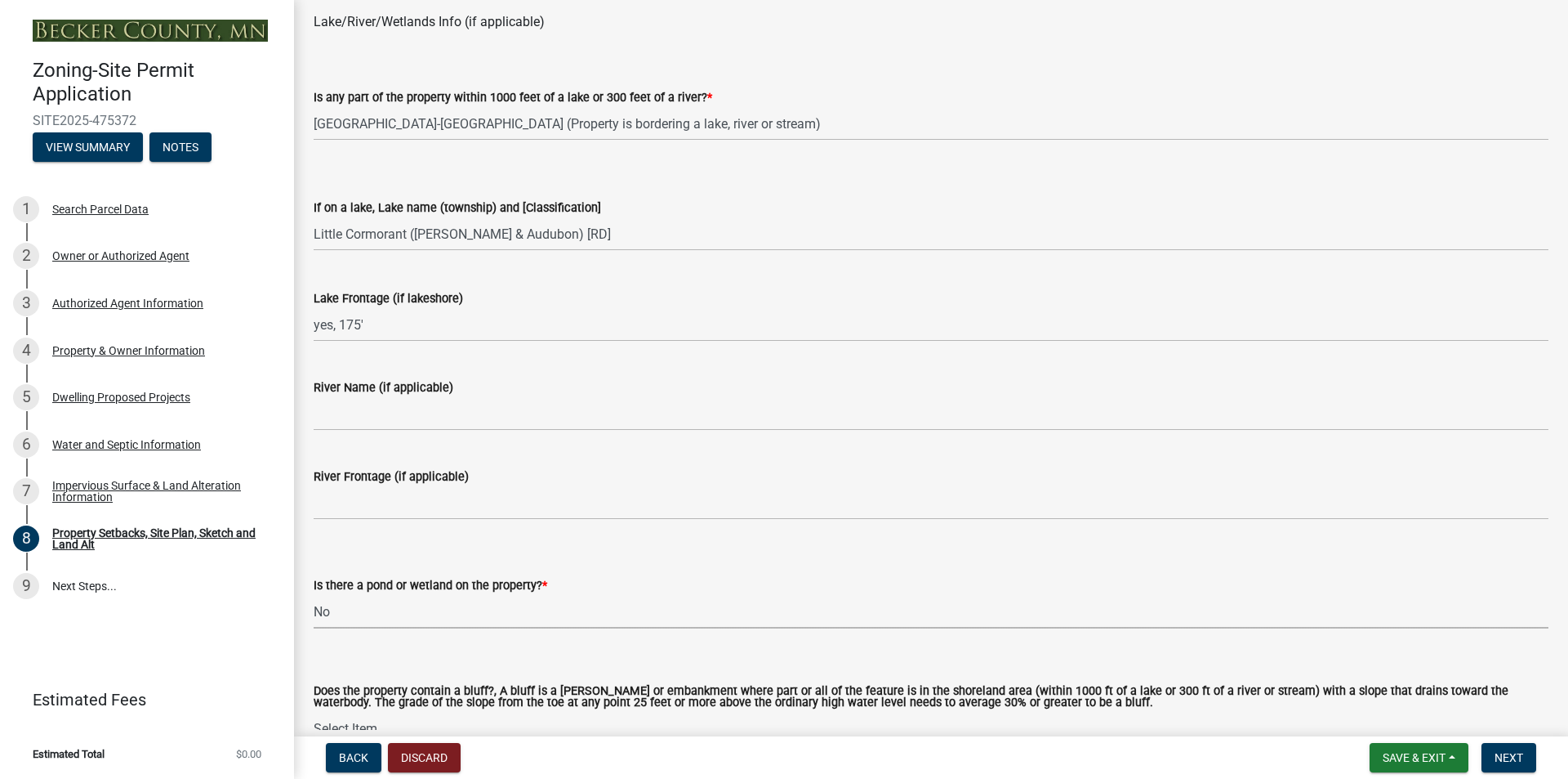
click at [314, 595] on select "Select Item... Yes No" at bounding box center [931, 611] width 1235 height 33
select select "b56a4575-9846-47cf-8067-c59a4853da22"
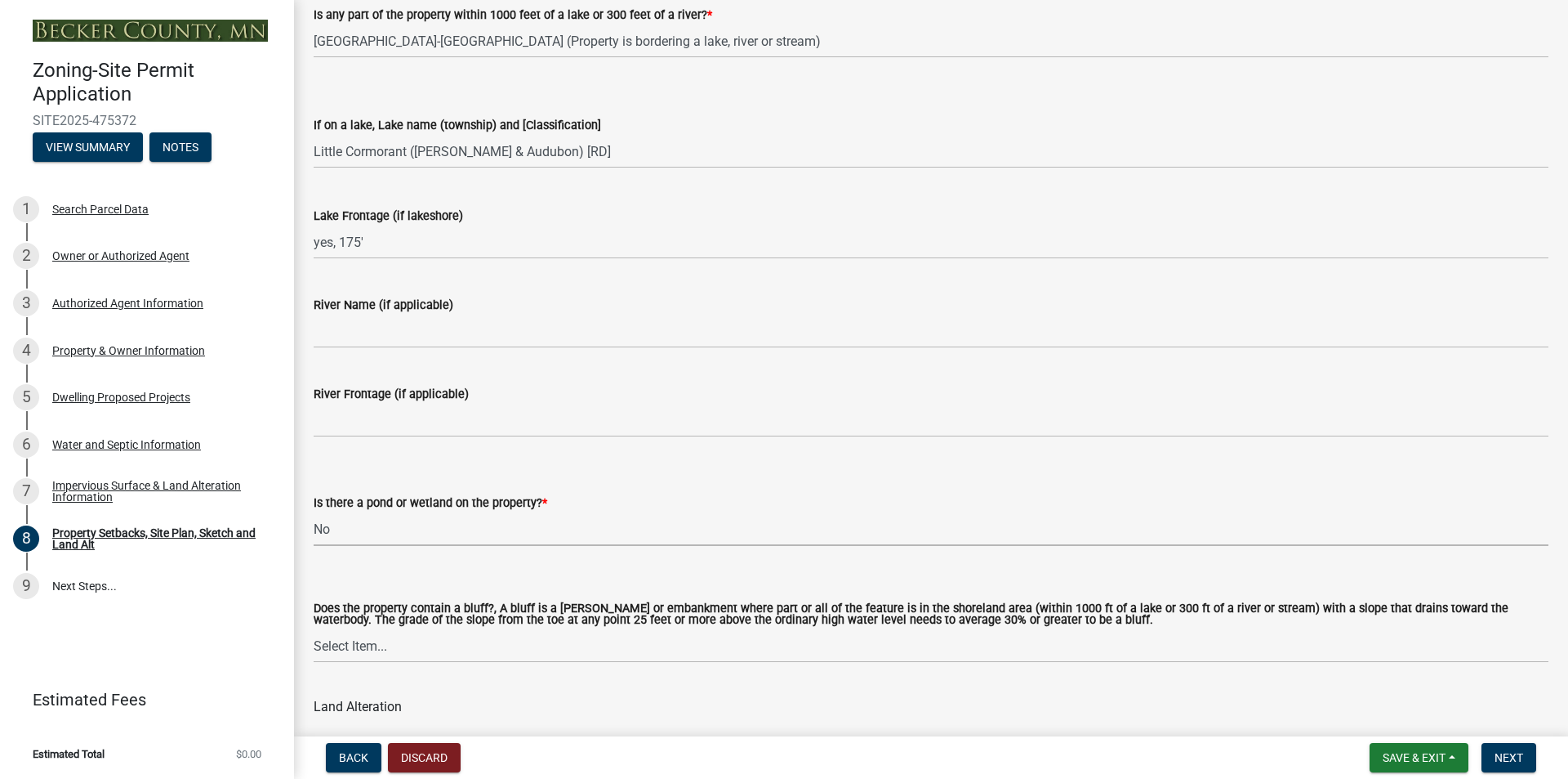
scroll to position [1389, 0]
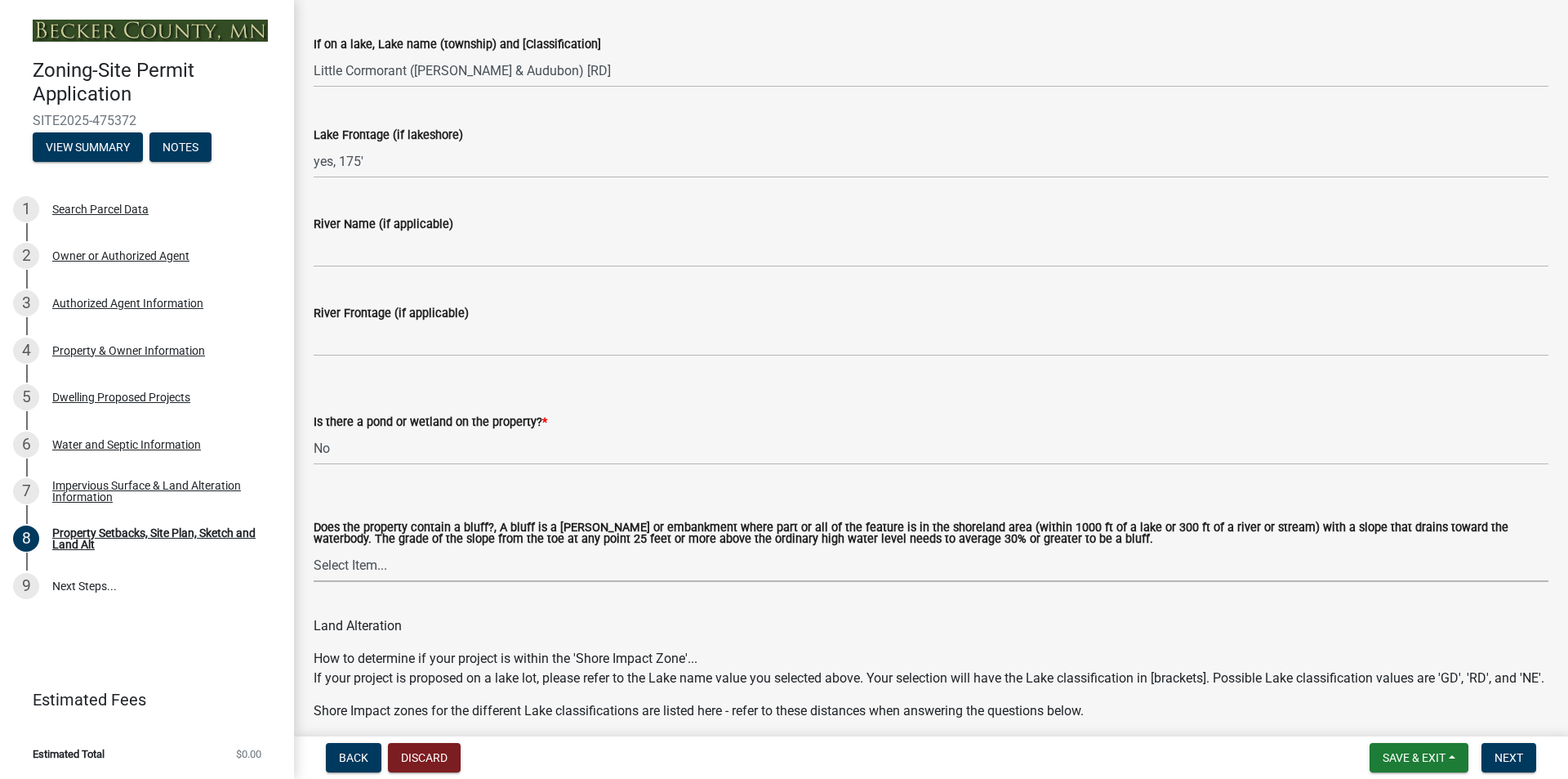
click at [417, 569] on select "Select Item... Yes No" at bounding box center [931, 564] width 1235 height 33
click at [314, 549] on select "Select Item... Yes No" at bounding box center [931, 564] width 1235 height 33
select select "12f785fb-c378-4b18-841c-21c73dc99083"
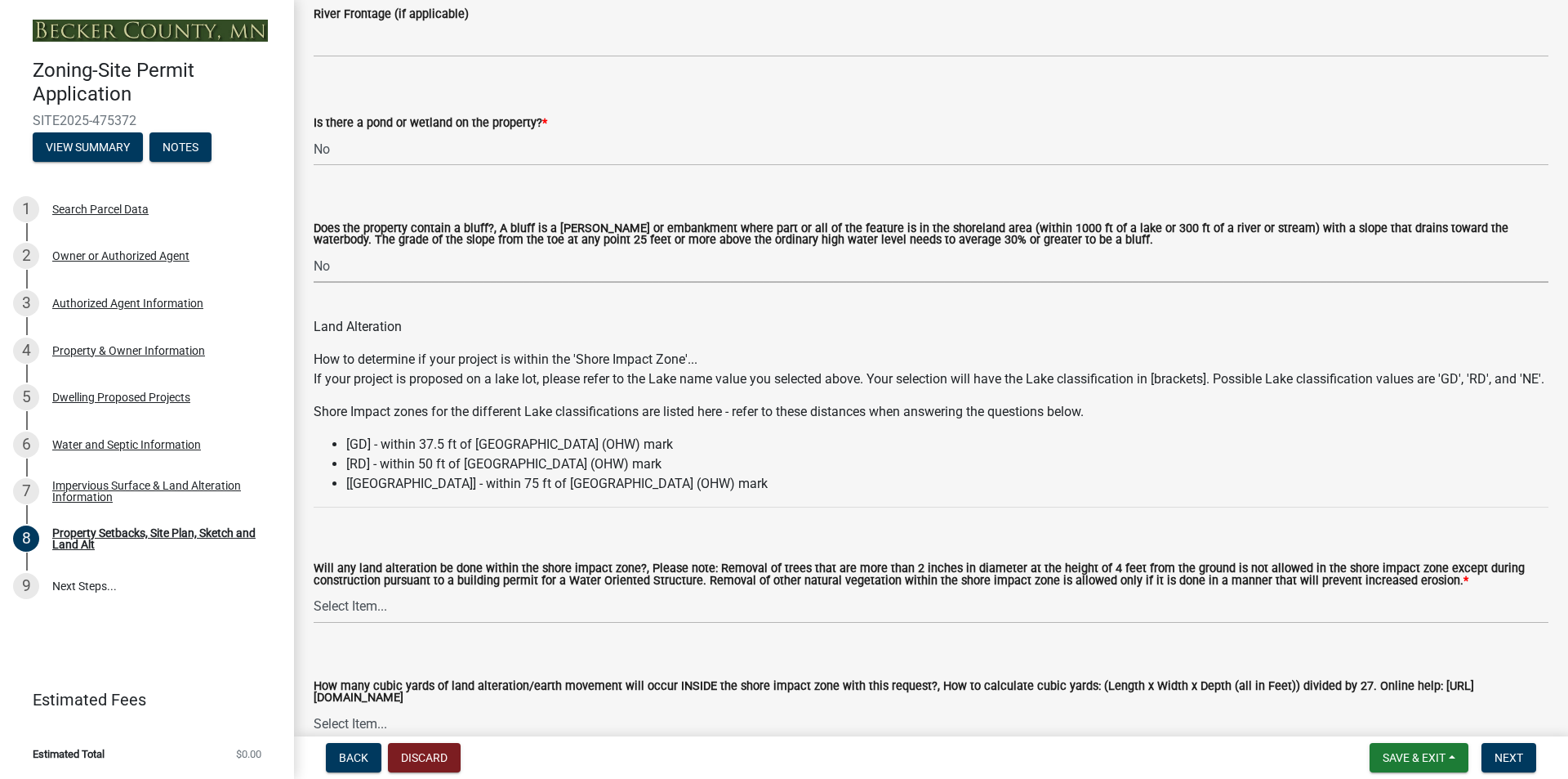
scroll to position [1716, 0]
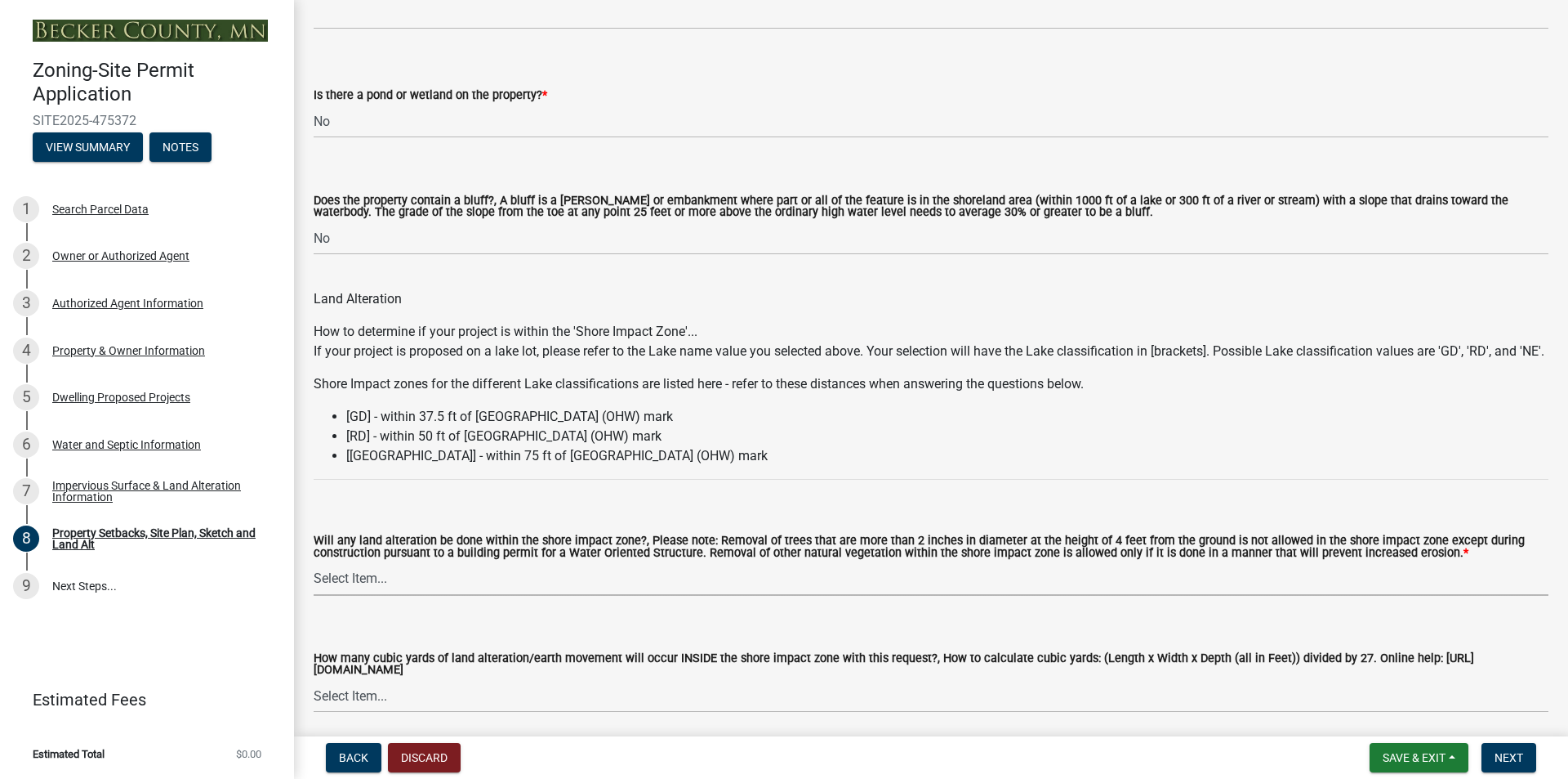
click at [487, 596] on select "Select Item... Yes No N/A" at bounding box center [931, 579] width 1235 height 33
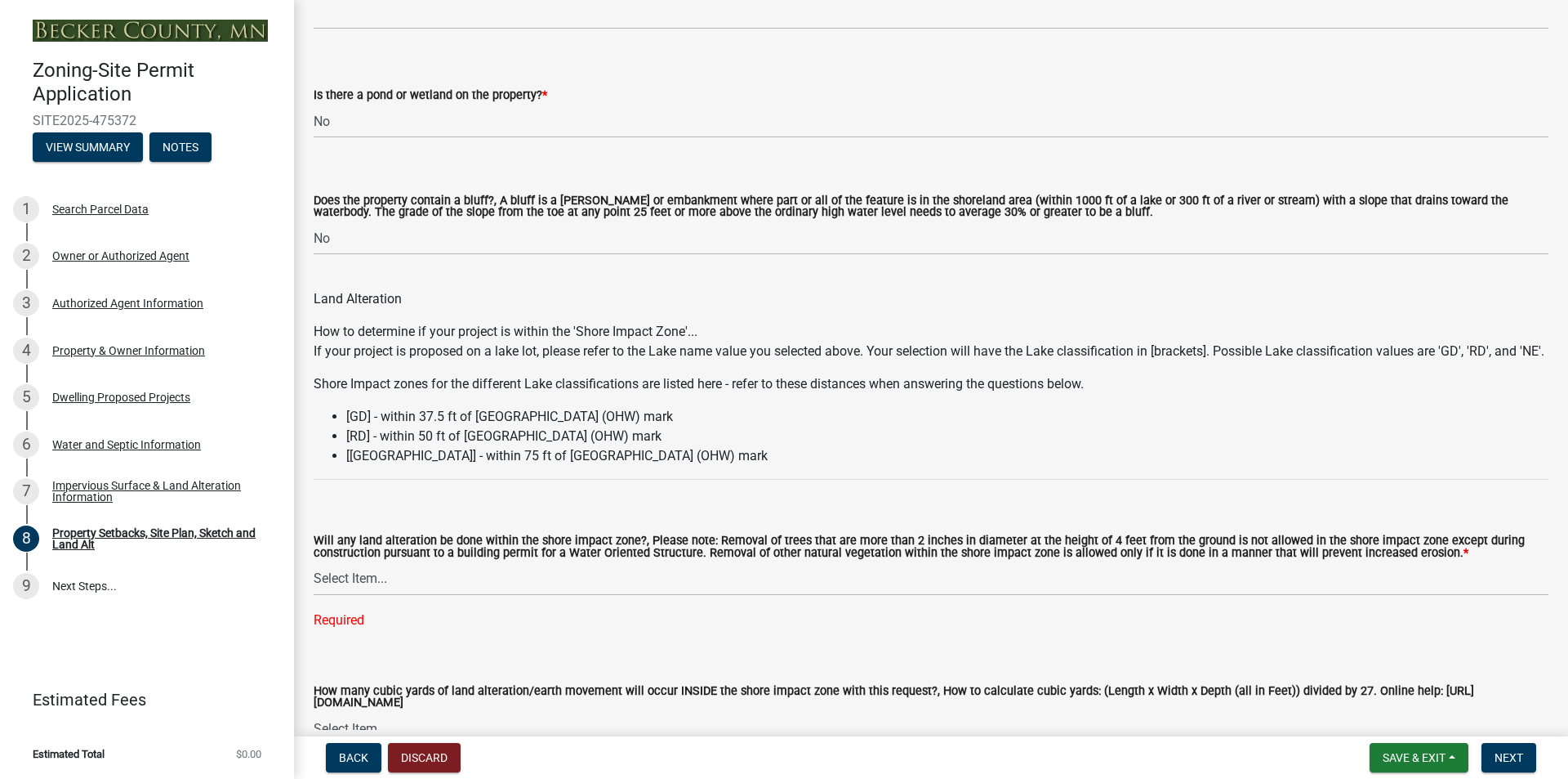
click at [676, 446] on li "[RD] - within 50 ft of [GEOGRAPHIC_DATA] (OHW) mark" at bounding box center [947, 436] width 1202 height 20
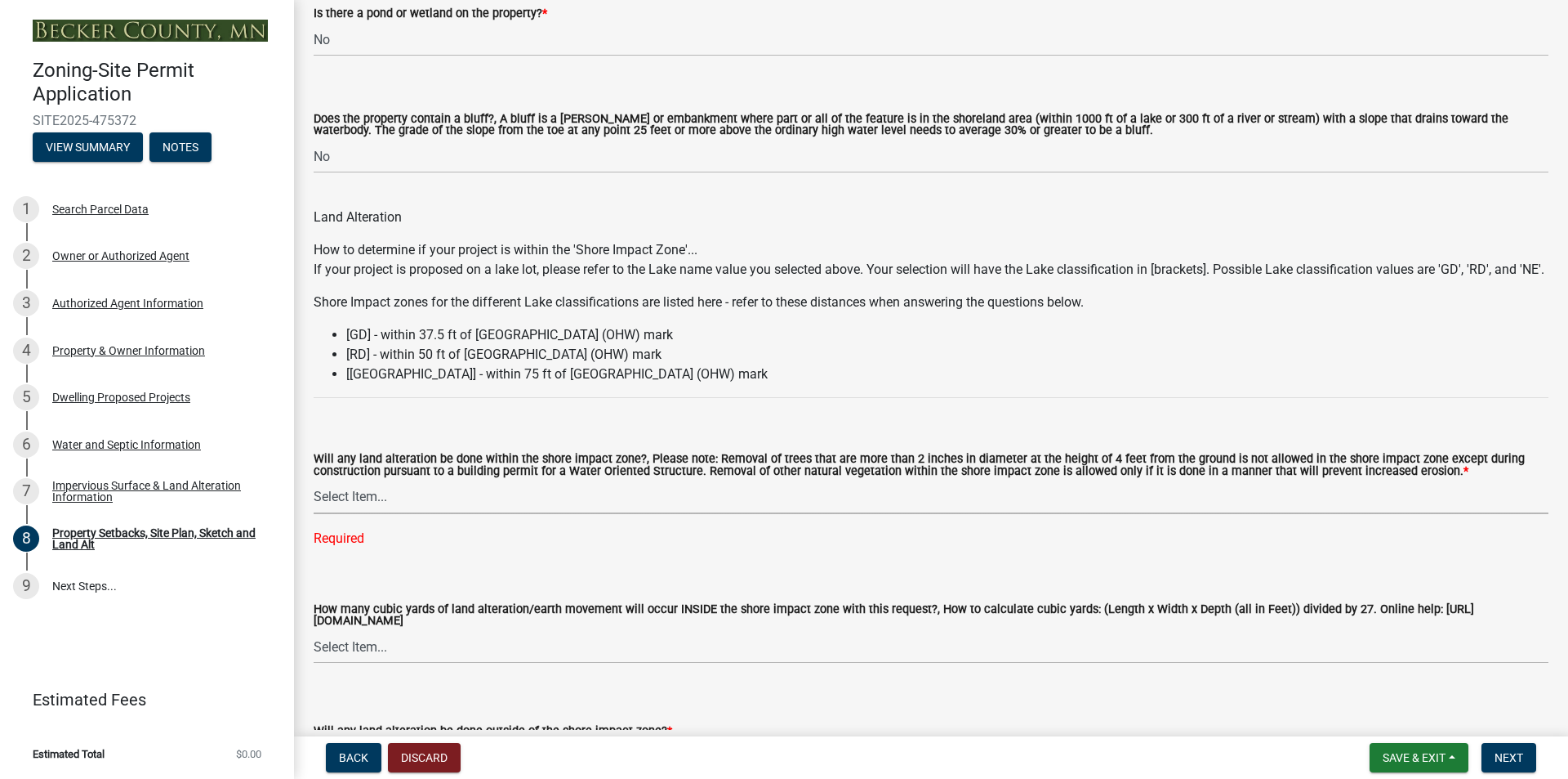
click at [582, 514] on select "Select Item... Yes No N/A" at bounding box center [931, 496] width 1235 height 33
click at [314, 501] on select "Select Item... Yes No N/A" at bounding box center [931, 496] width 1235 height 33
select select "5c3bc124-316a-4e31-81ed-fa9247a28fef"
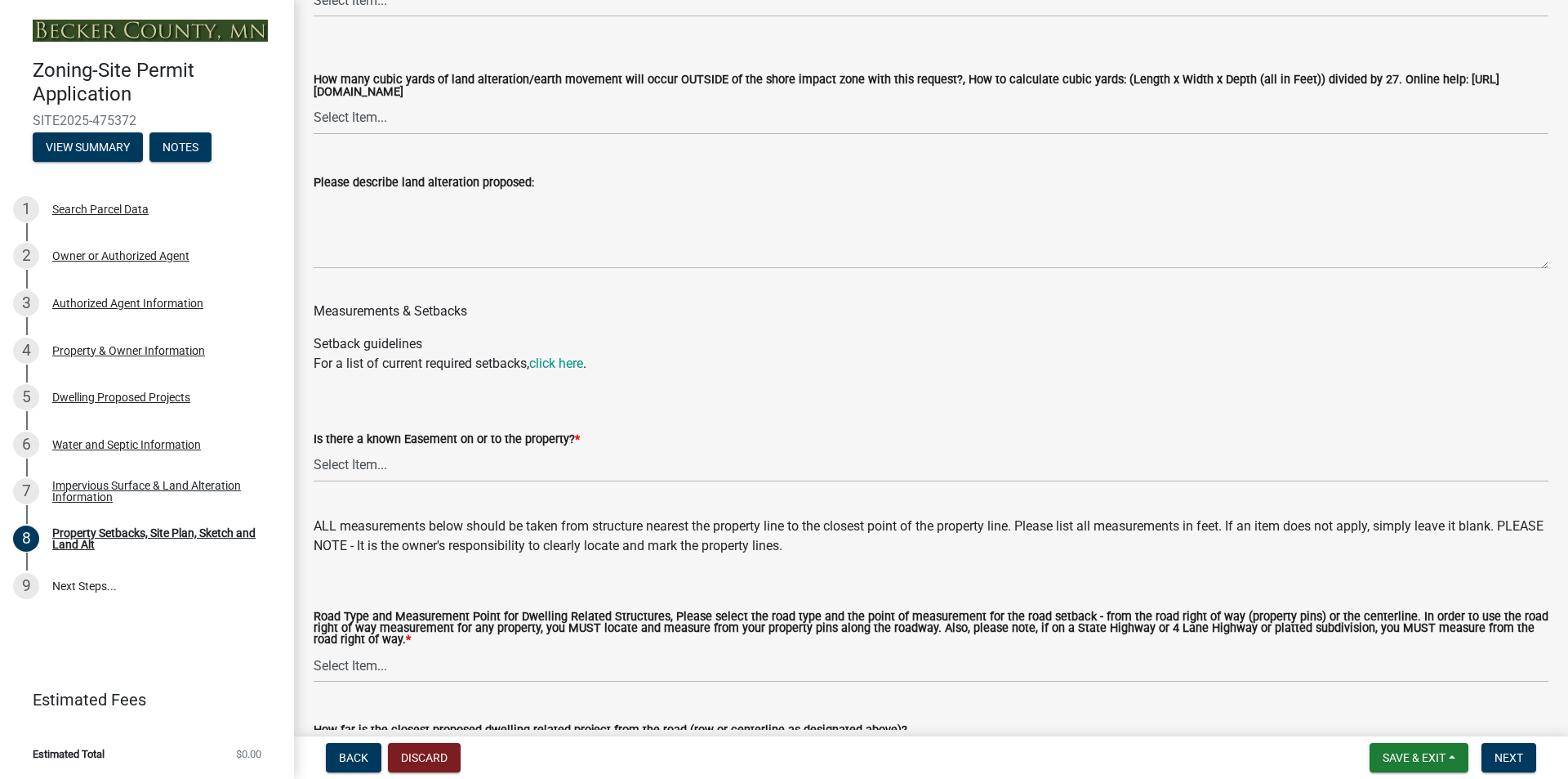
scroll to position [2533, 0]
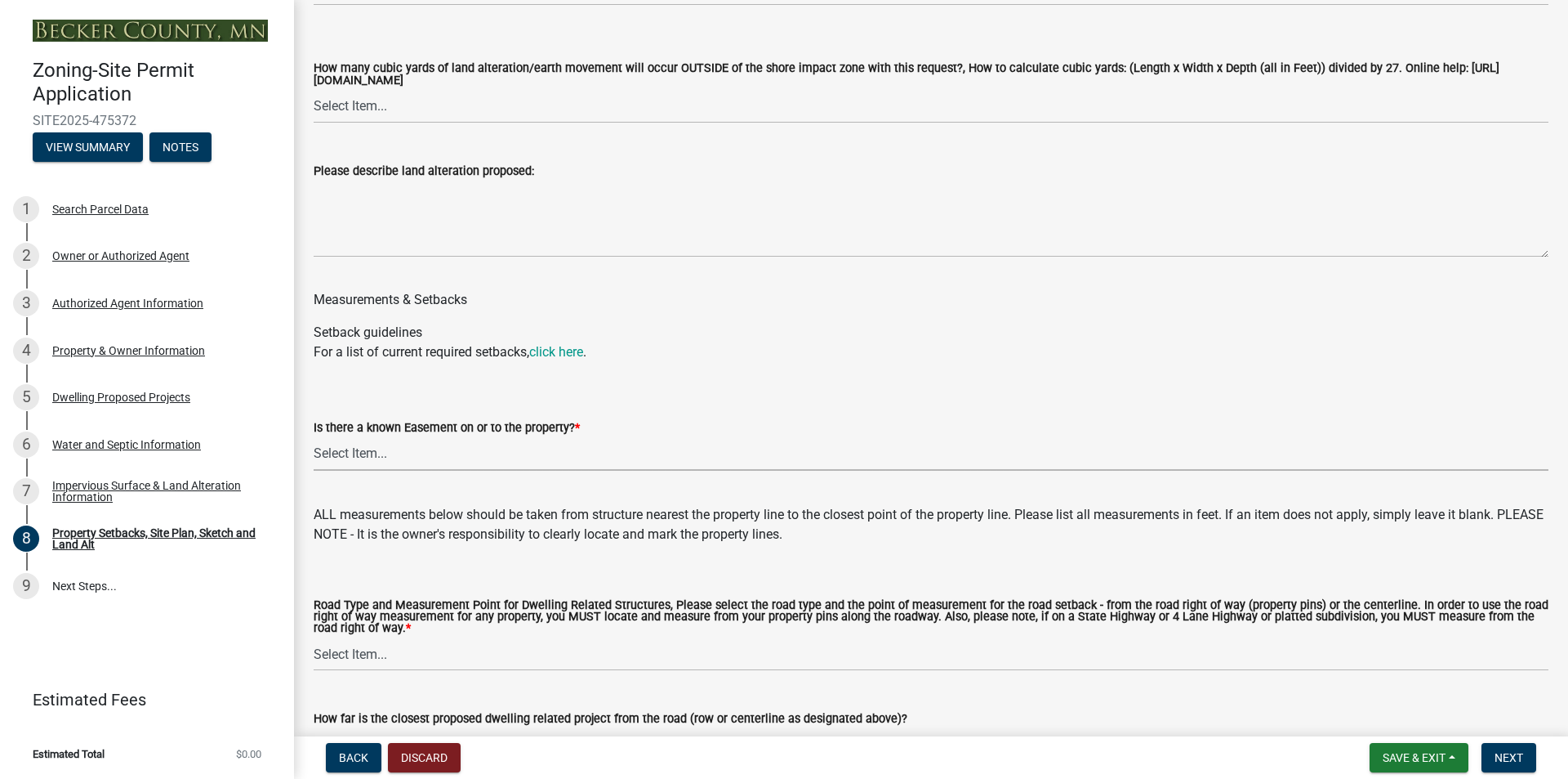
click at [572, 470] on select "Select Item... Yes No" at bounding box center [931, 453] width 1235 height 33
click at [314, 459] on select "Select Item... Yes No" at bounding box center [931, 453] width 1235 height 33
select select "c8b8ea71-7088-4e87-a493-7bc88cc2835b"
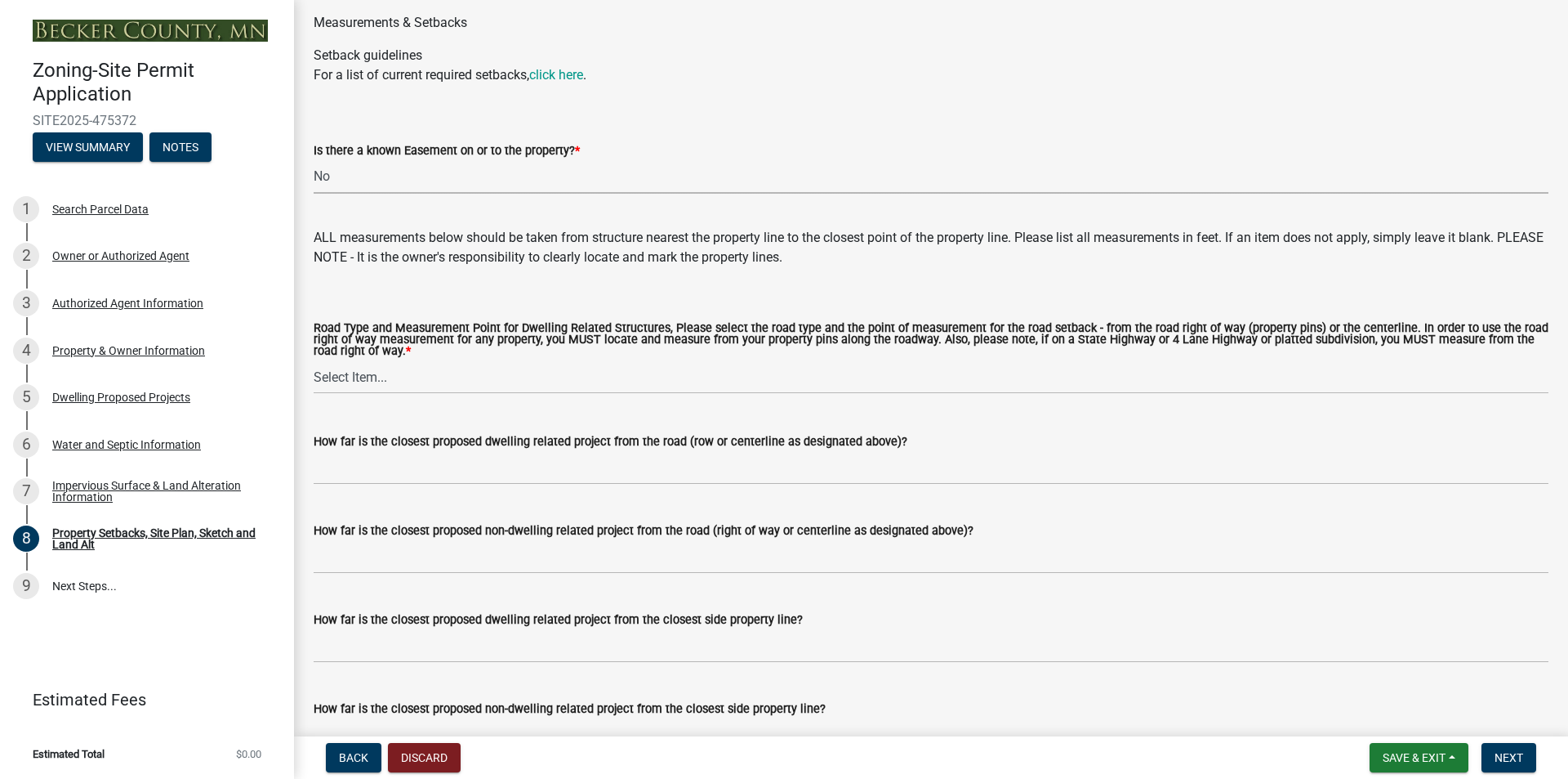
scroll to position [2892, 0]
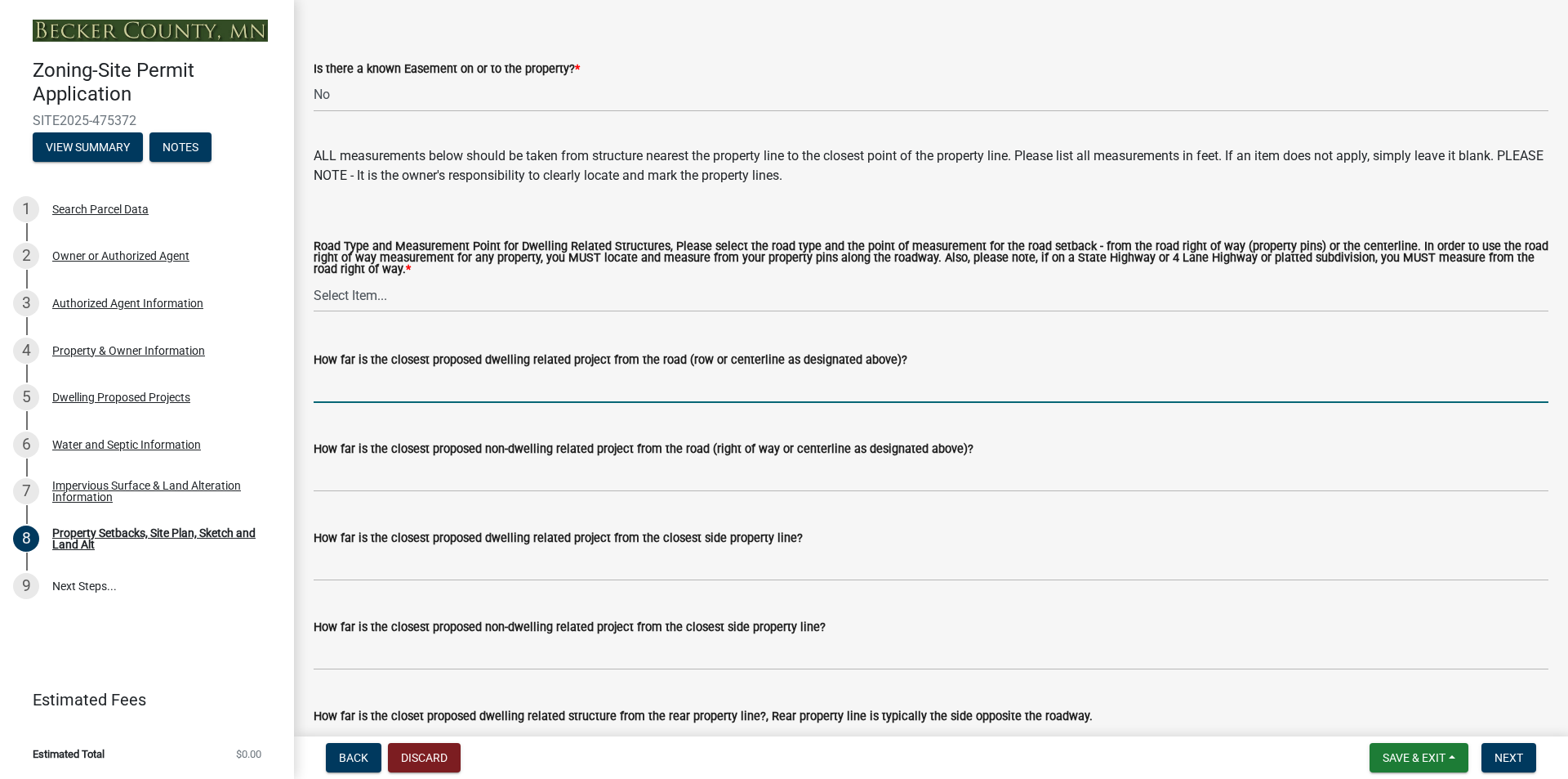
click at [920, 394] on input "How far is the closest proposed dwelling related project from the road (row or …" at bounding box center [931, 385] width 1235 height 33
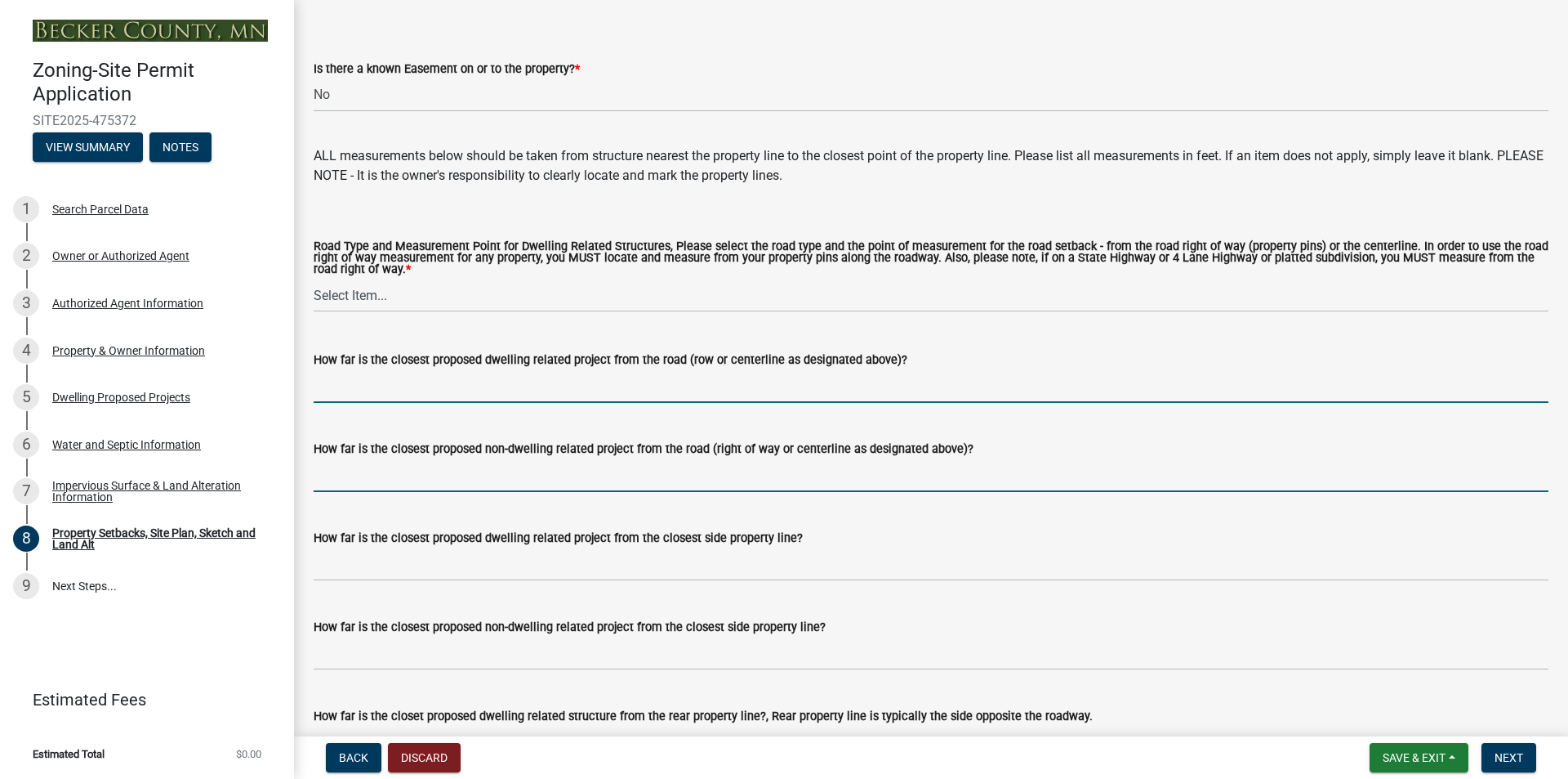
click at [661, 492] on input "How far is the closest proposed non-dwelling related project from the road (rig…" at bounding box center [931, 475] width 1235 height 33
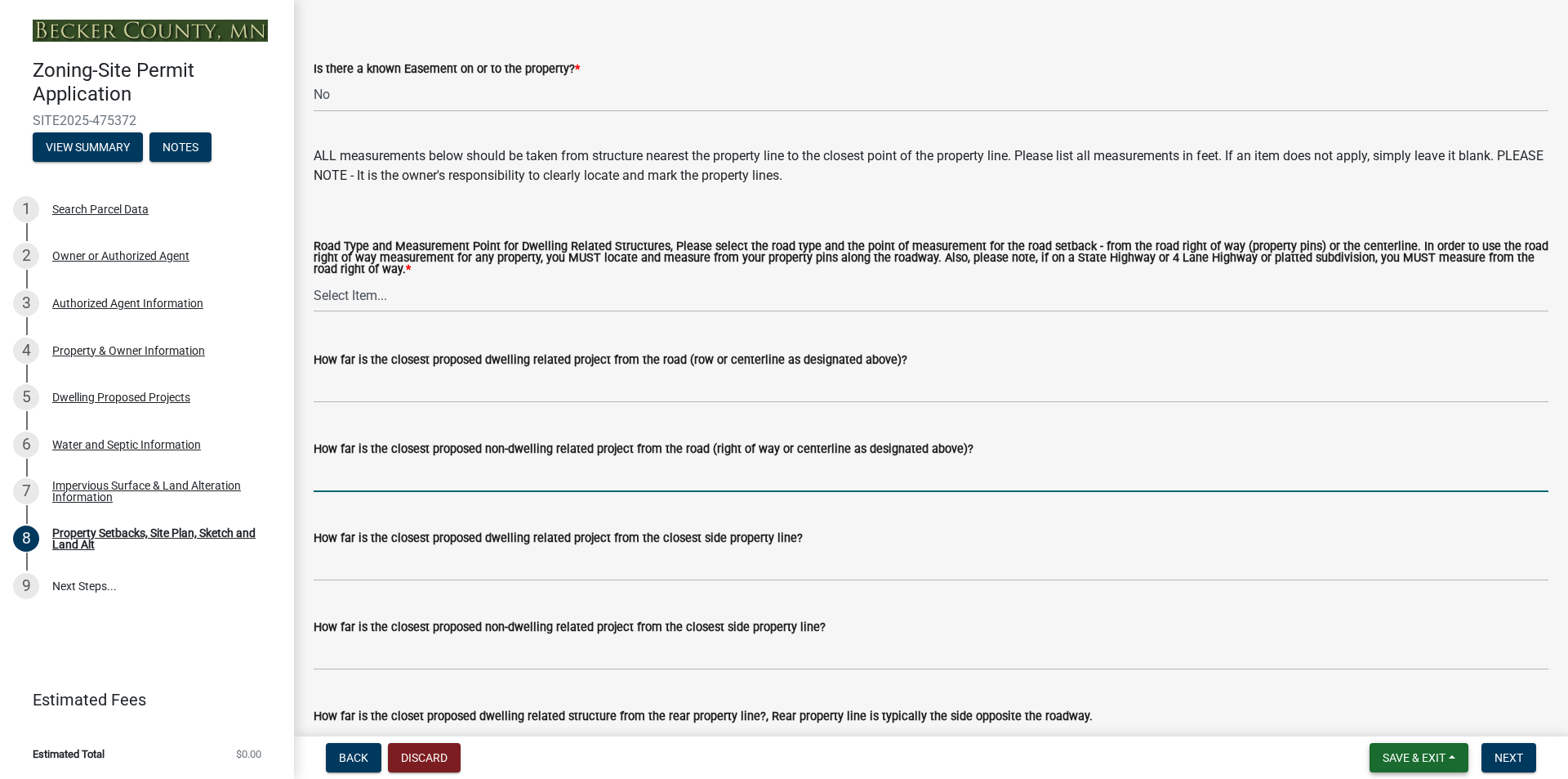
click at [1396, 758] on span "Save & Exit" at bounding box center [1414, 758] width 63 height 13
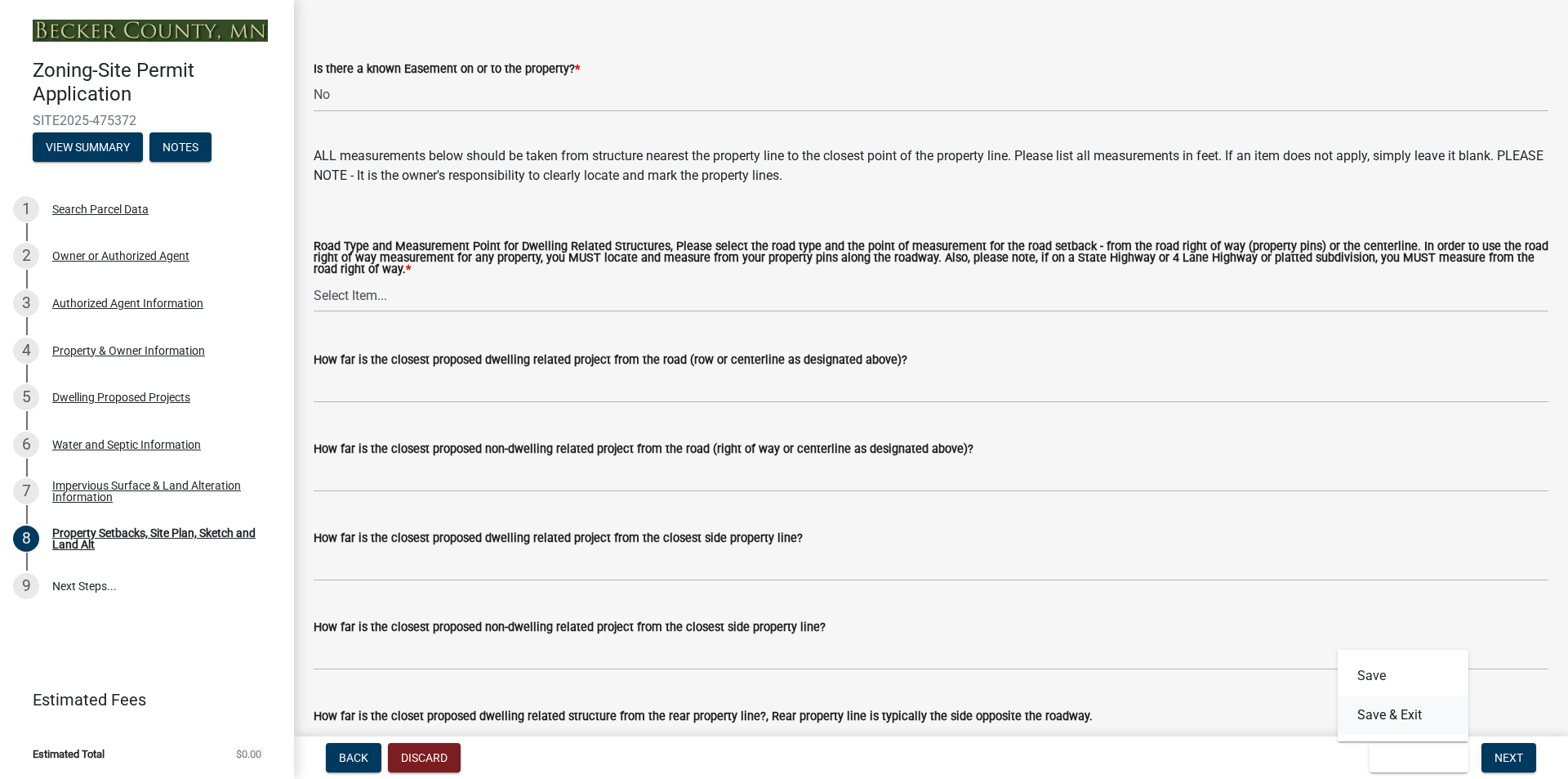
click at [1377, 717] on button "Save & Exit" at bounding box center [1404, 715] width 131 height 39
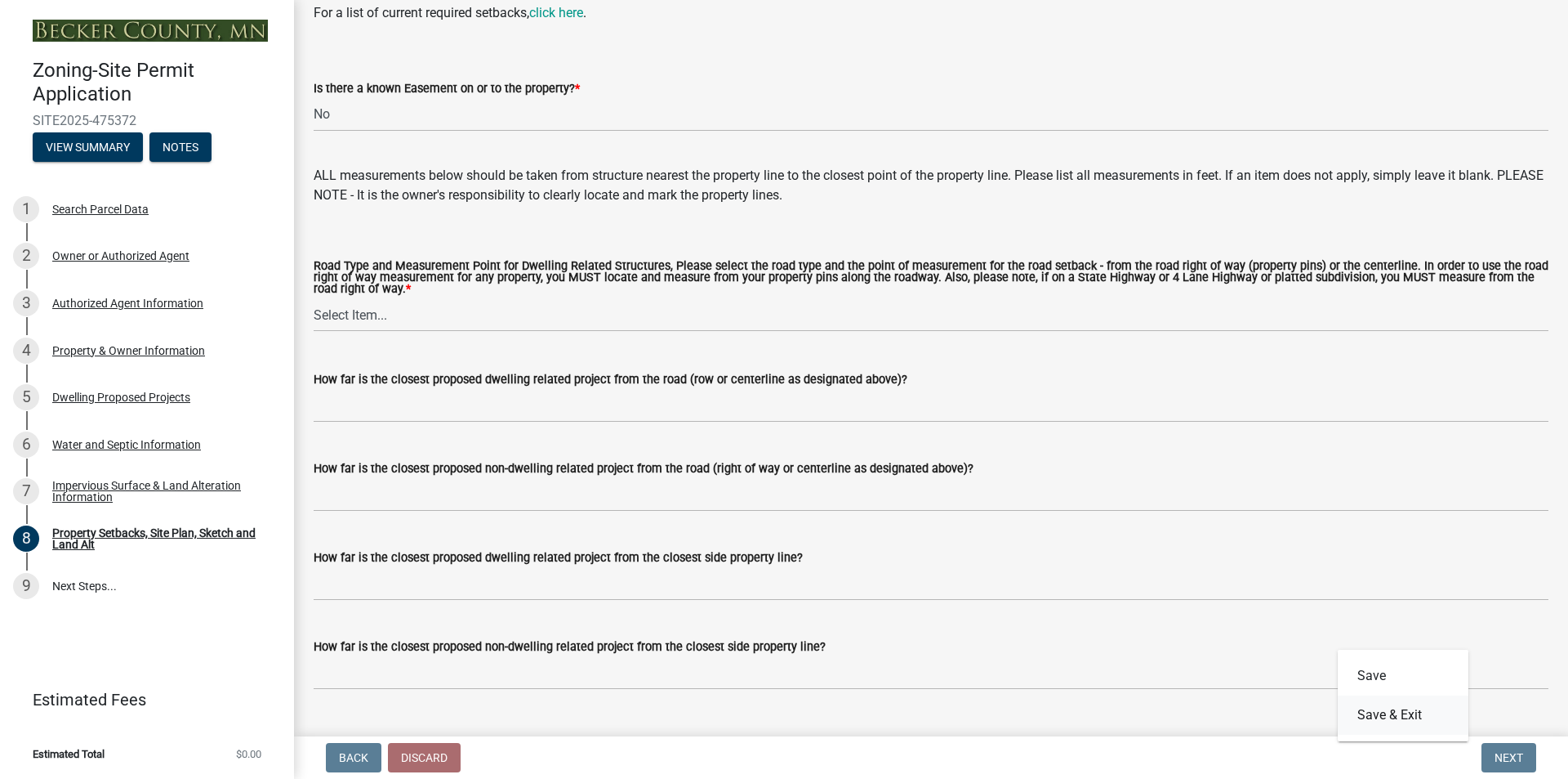
scroll to position [2911, 0]
